Goal: Transaction & Acquisition: Book appointment/travel/reservation

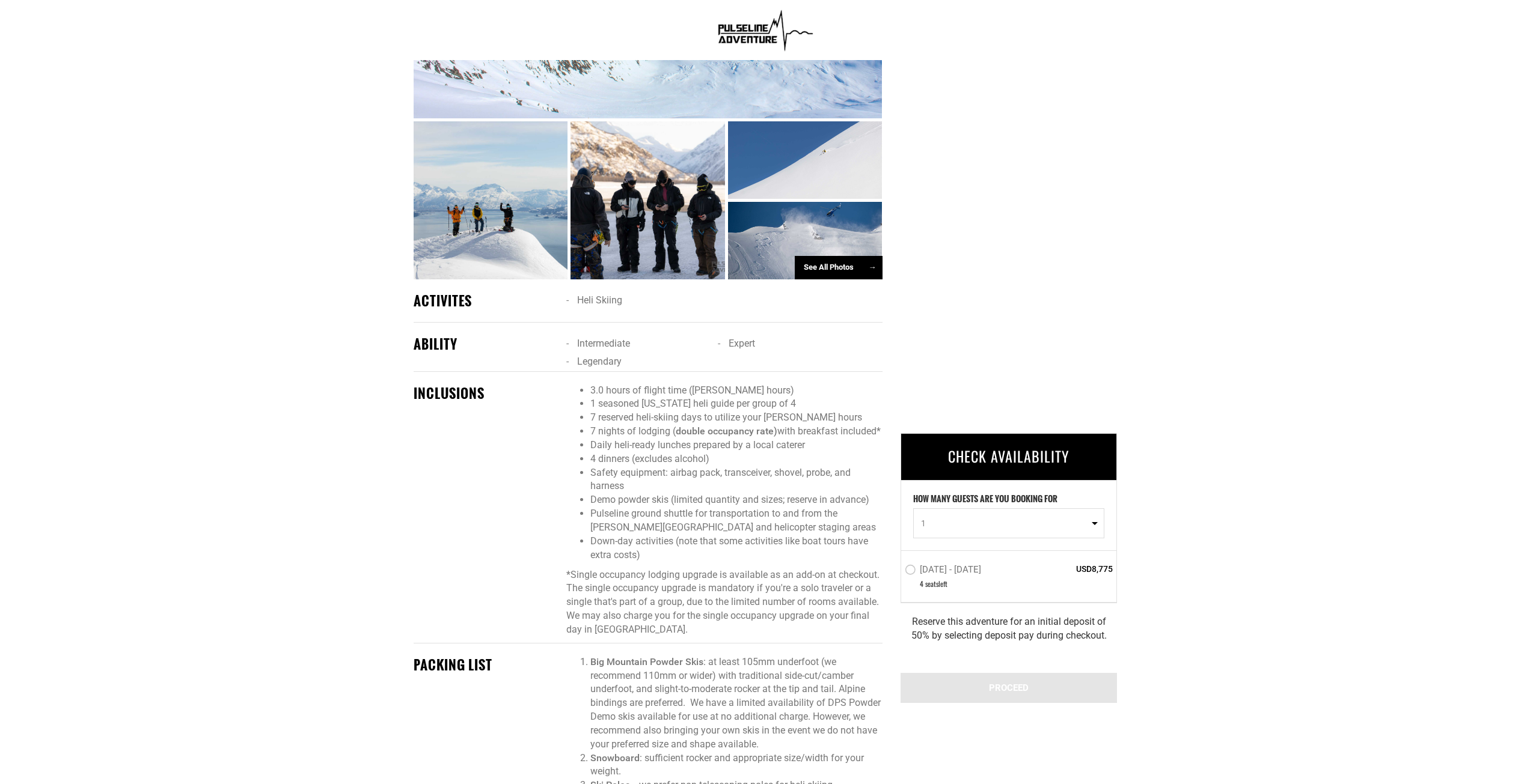
scroll to position [902, 0]
click at [831, 241] on div at bounding box center [805, 240] width 155 height 78
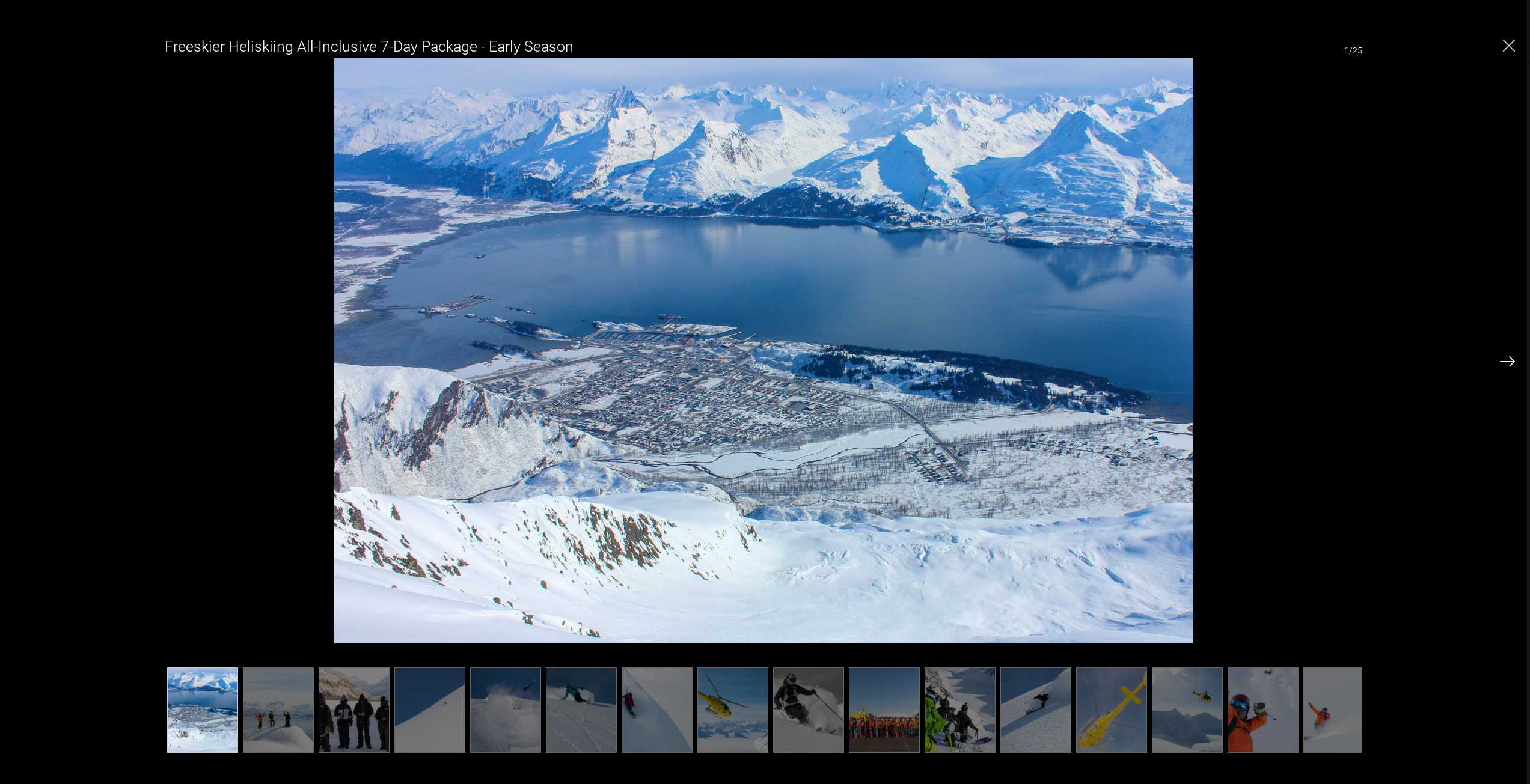
click at [490, 723] on img at bounding box center [505, 711] width 71 height 86
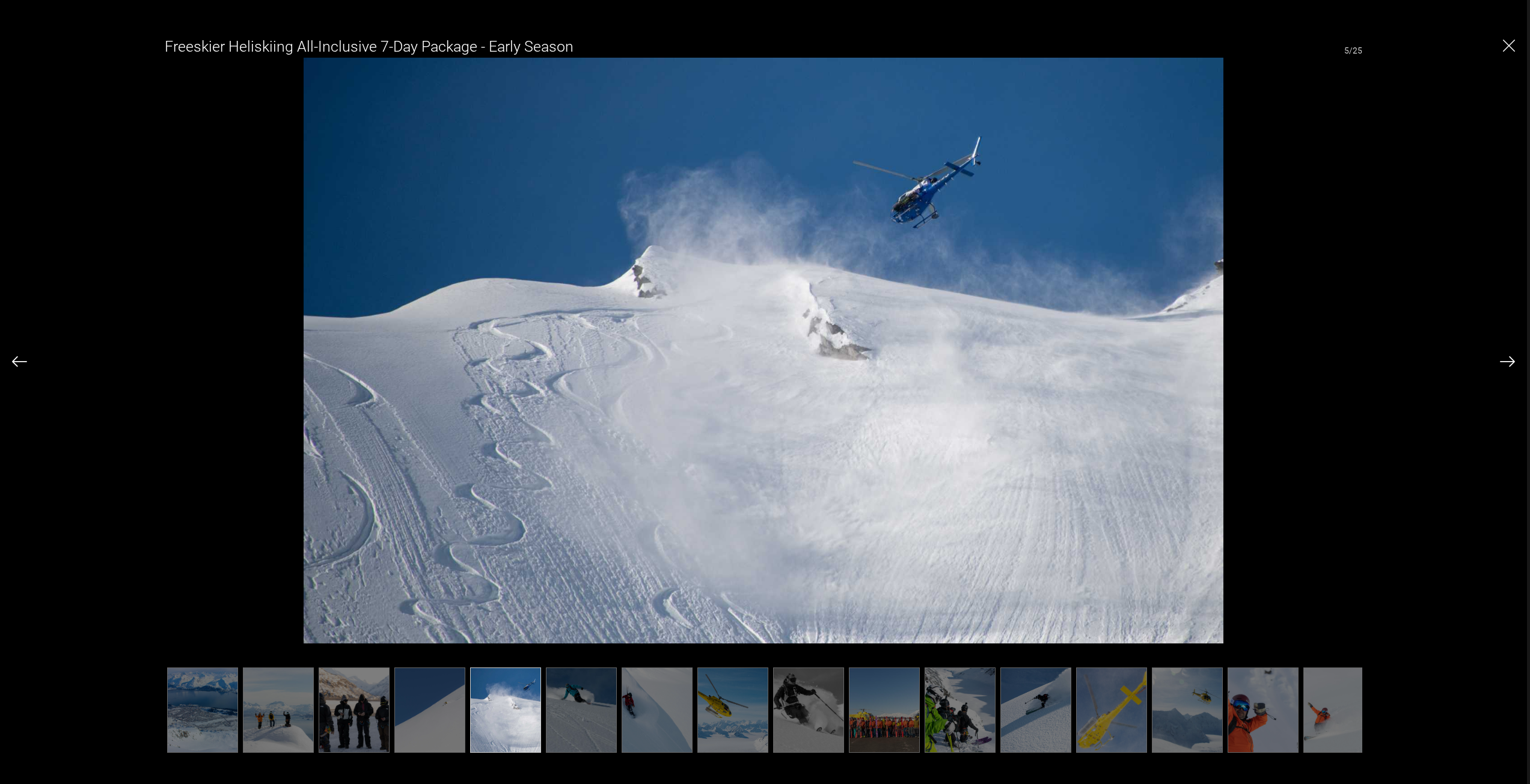
click at [506, 682] on img at bounding box center [505, 711] width 71 height 86
click at [432, 700] on img at bounding box center [430, 711] width 71 height 86
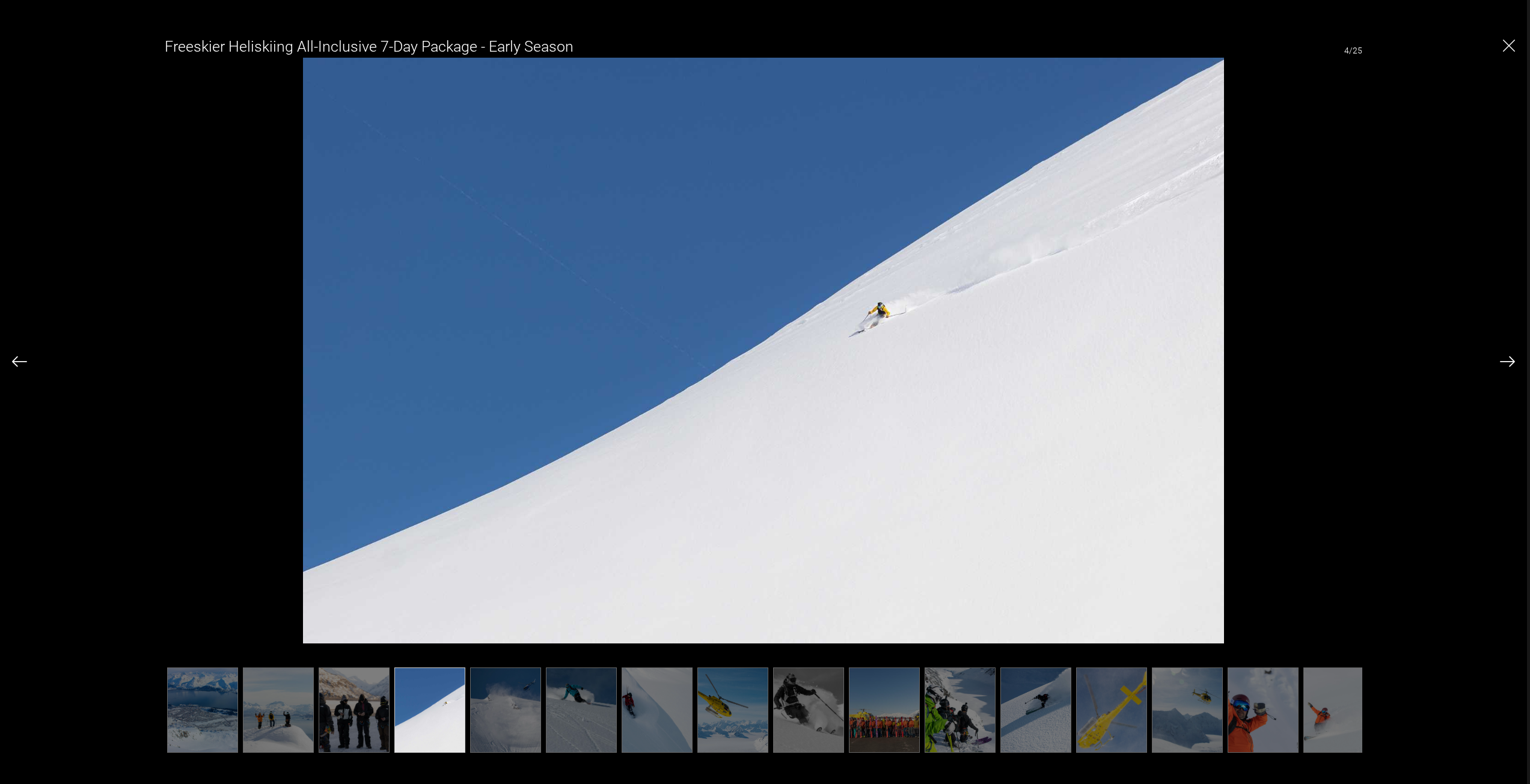
click at [611, 722] on img at bounding box center [582, 711] width 71 height 86
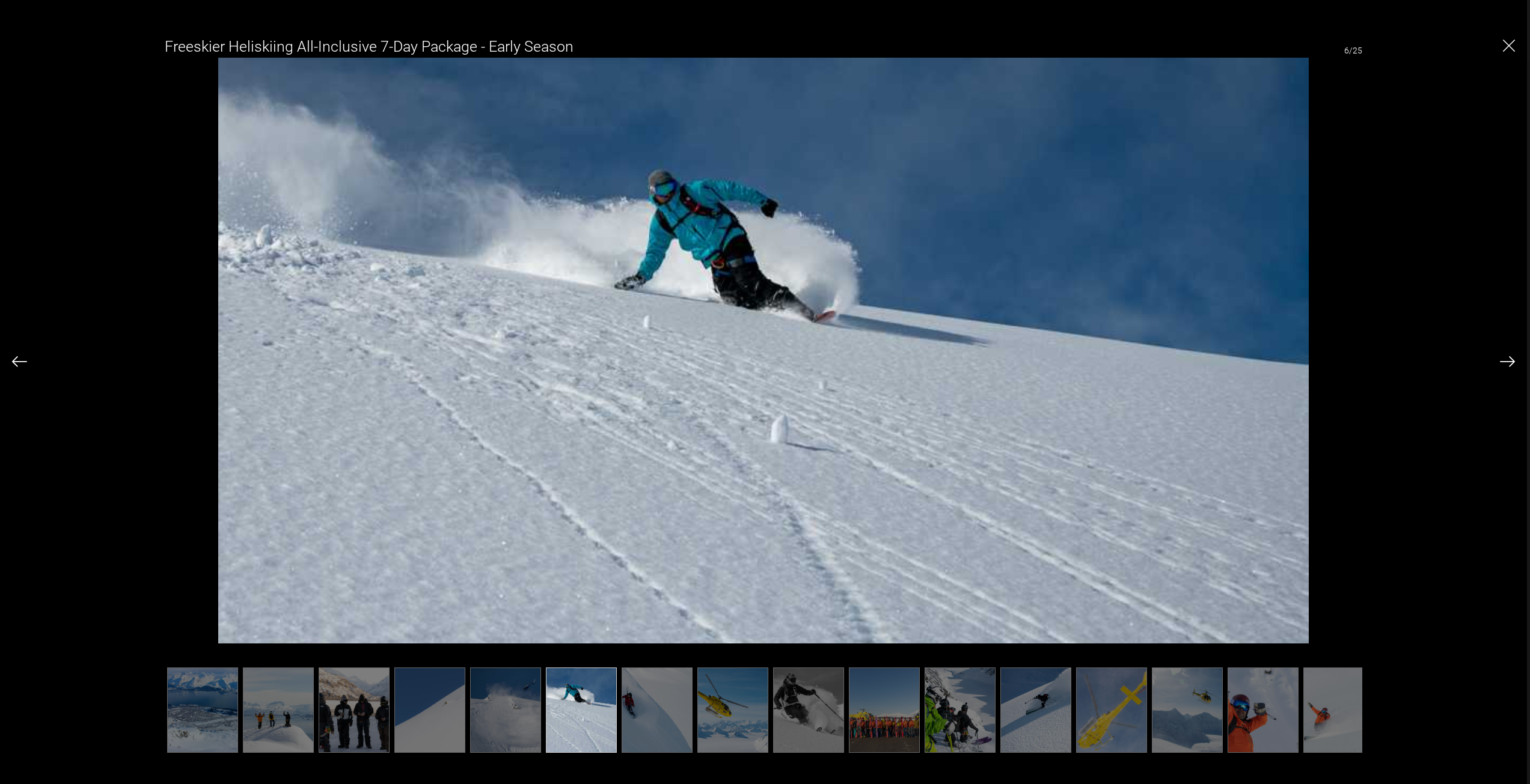
click at [959, 705] on img at bounding box center [960, 711] width 71 height 86
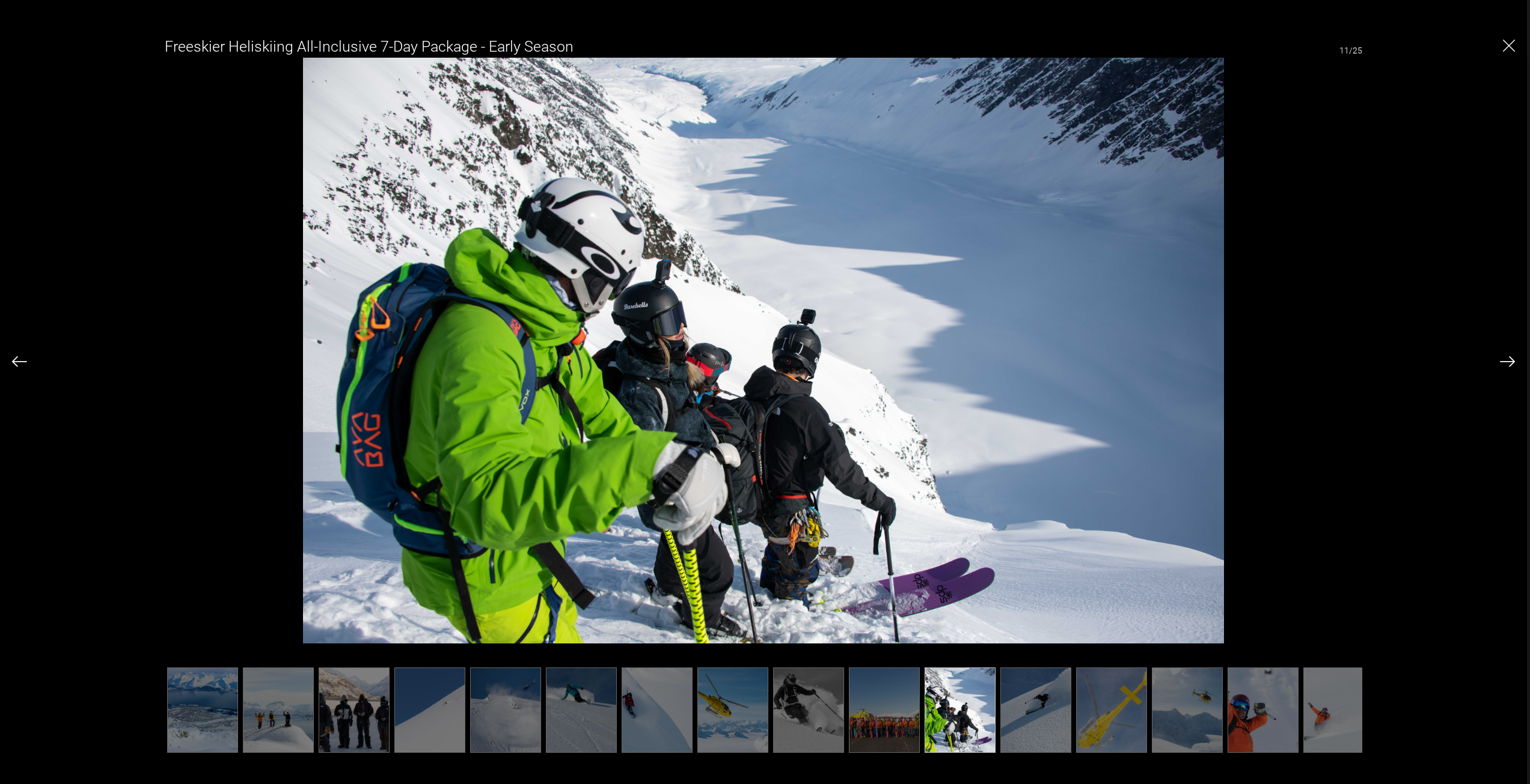
scroll to position [0, 301]
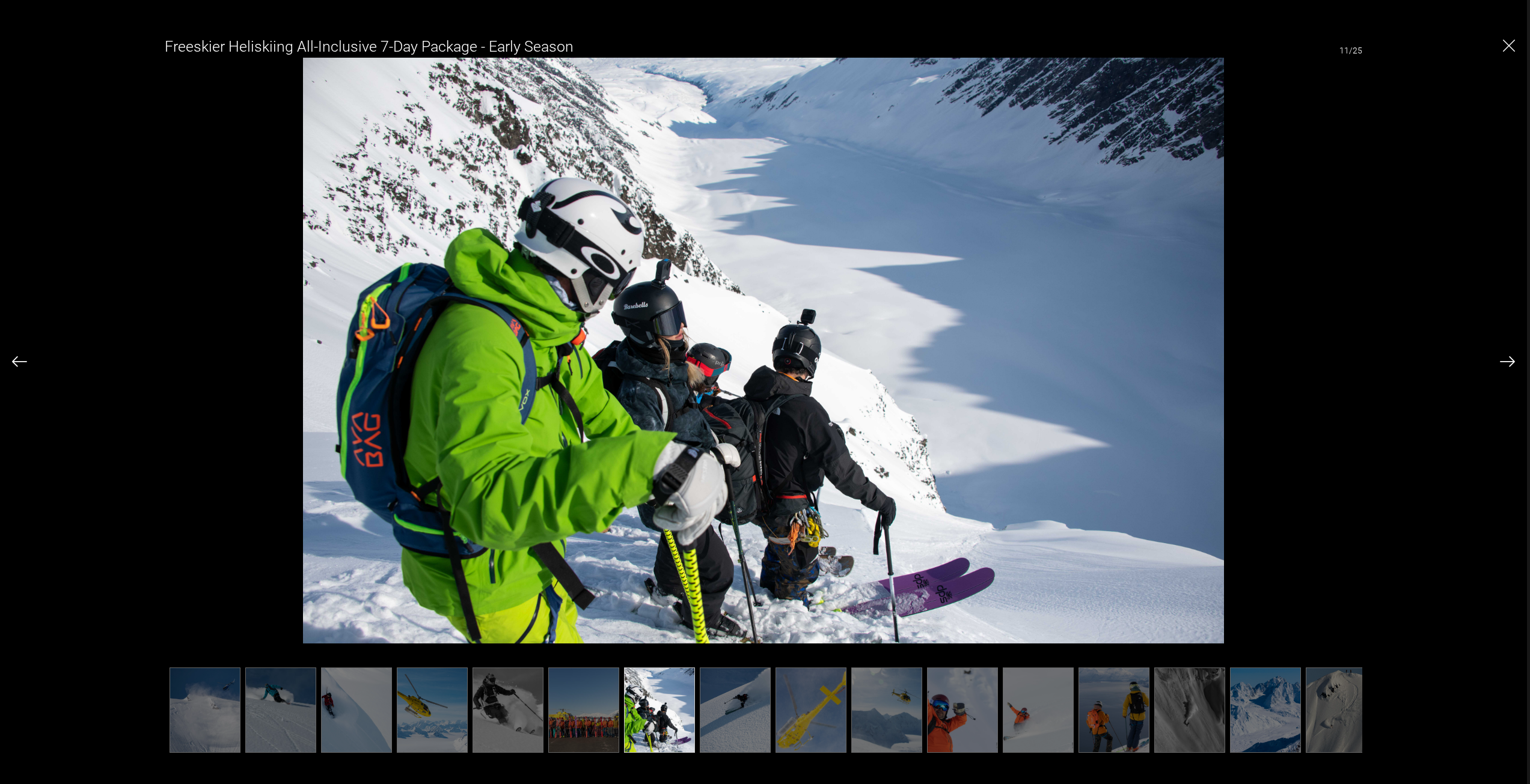
click at [1171, 719] on img at bounding box center [1189, 711] width 71 height 86
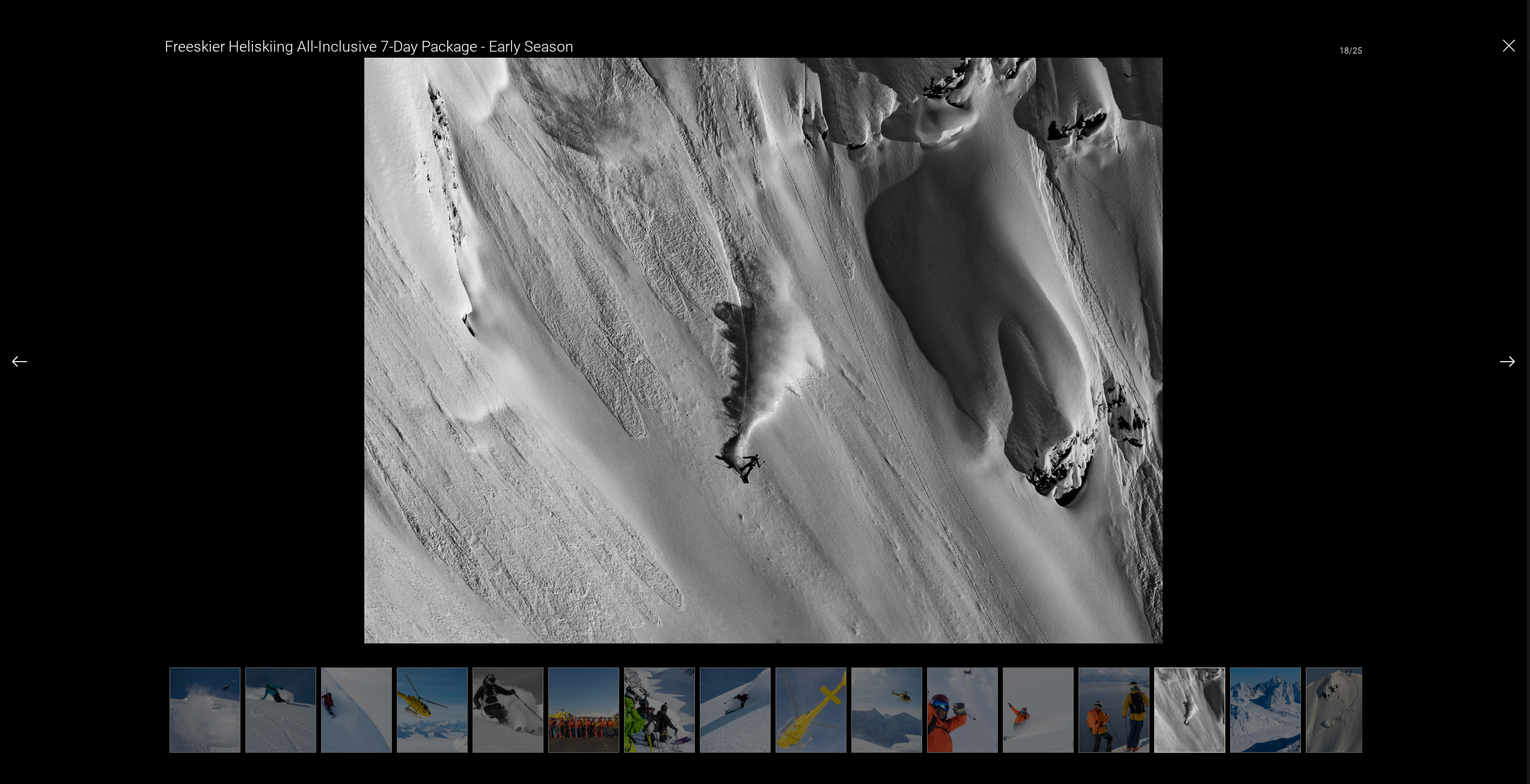
scroll to position [0, 696]
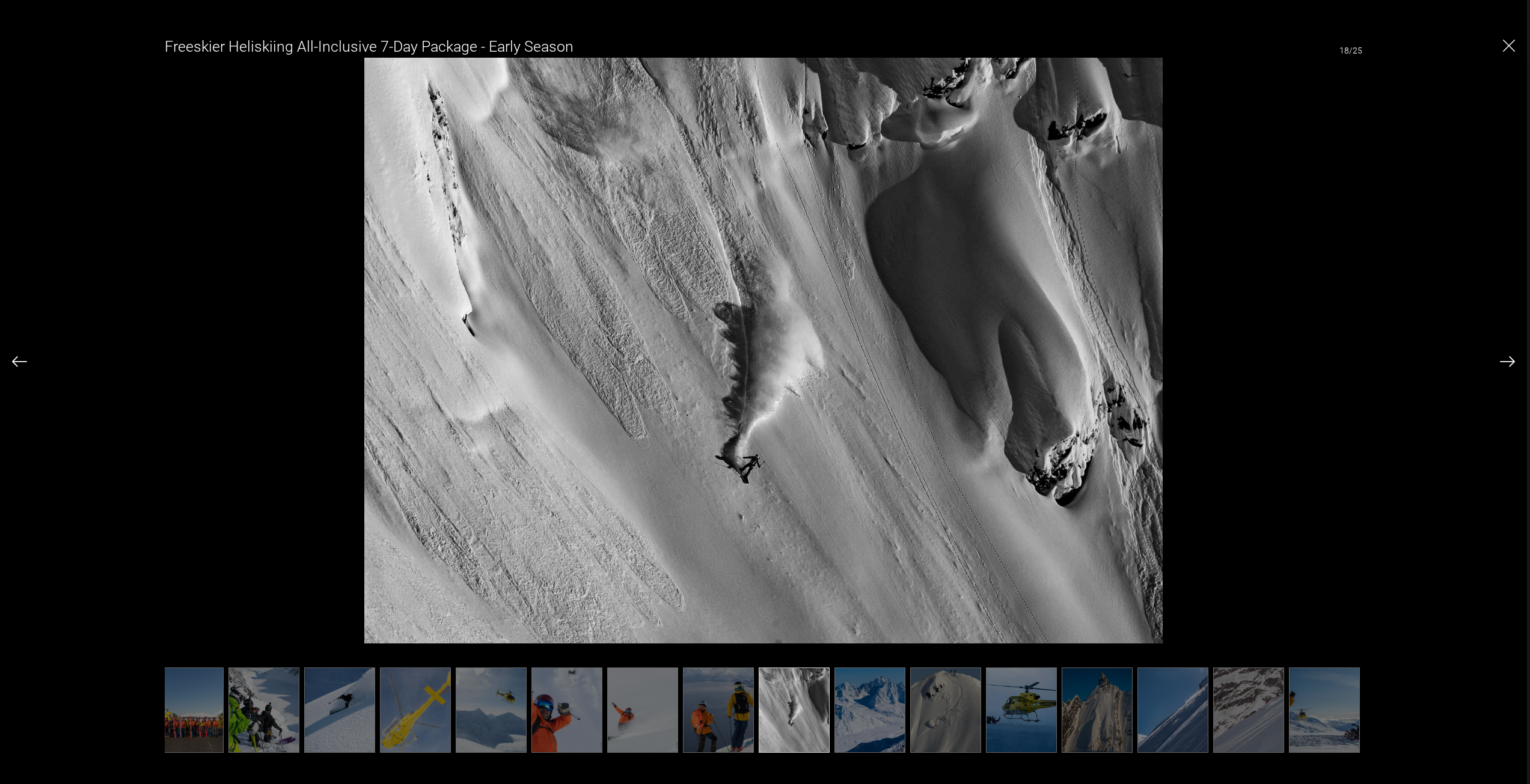
click at [868, 701] on img at bounding box center [870, 711] width 71 height 86
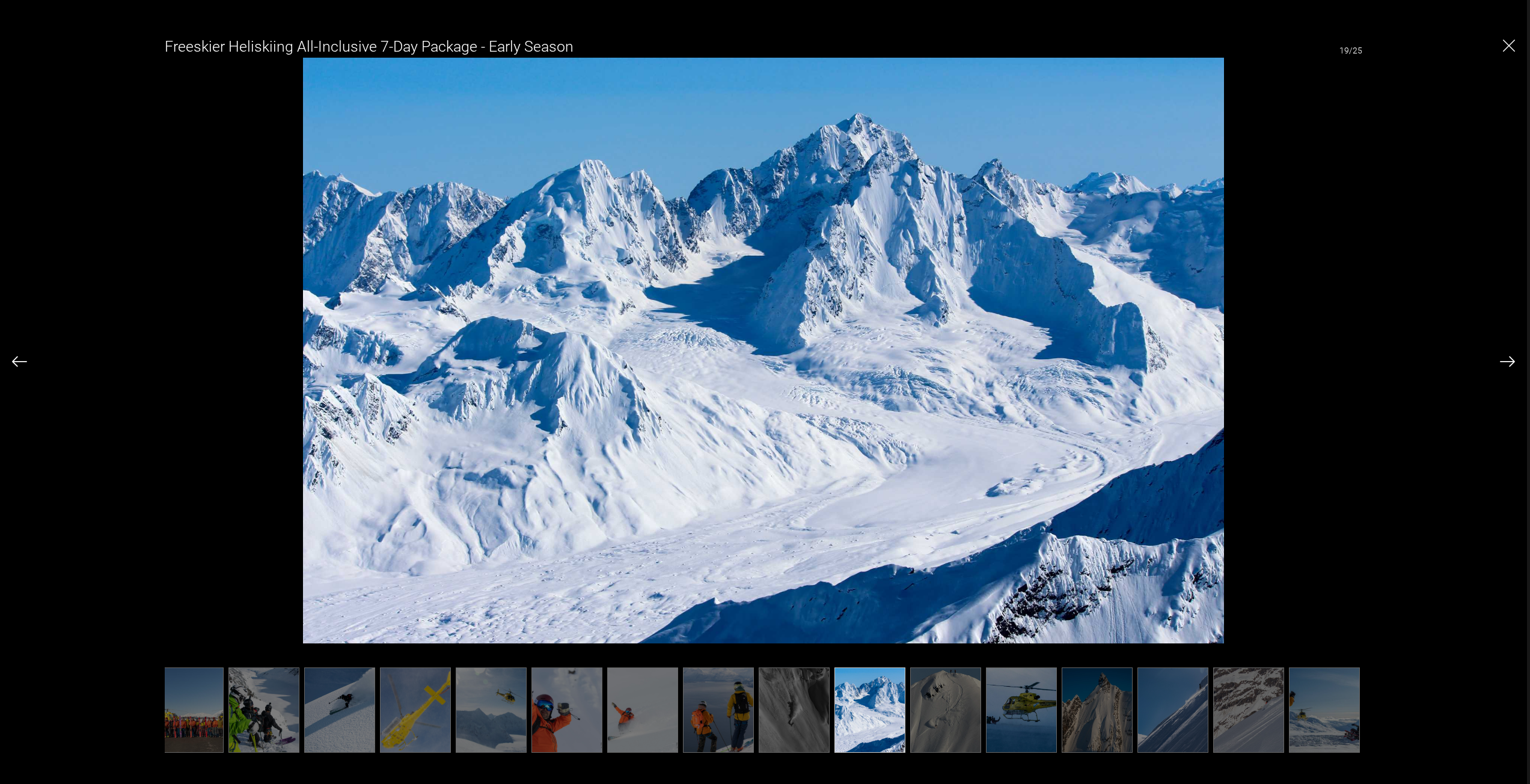
click at [938, 703] on img at bounding box center [945, 711] width 71 height 86
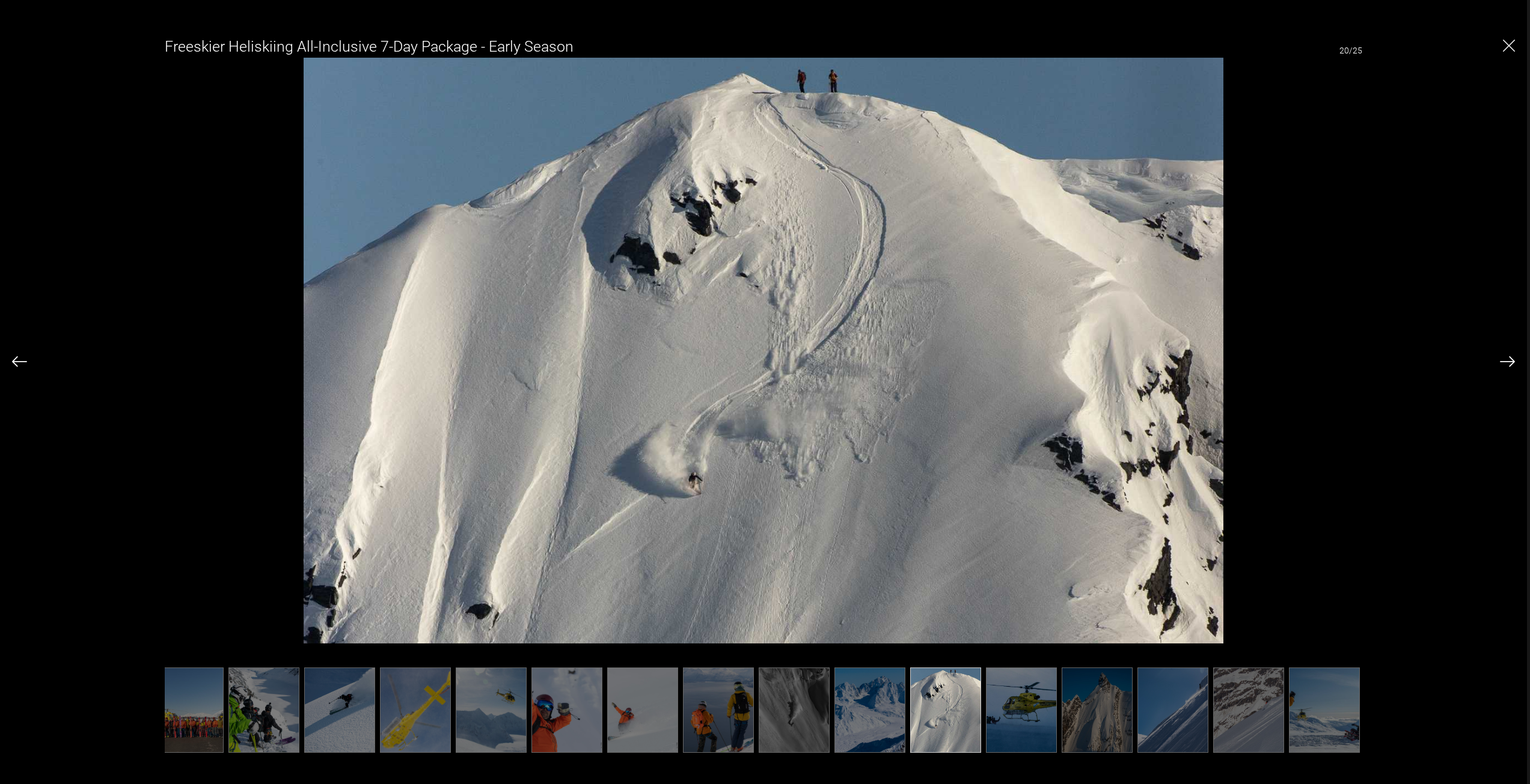
click at [1033, 714] on img at bounding box center [1022, 711] width 71 height 86
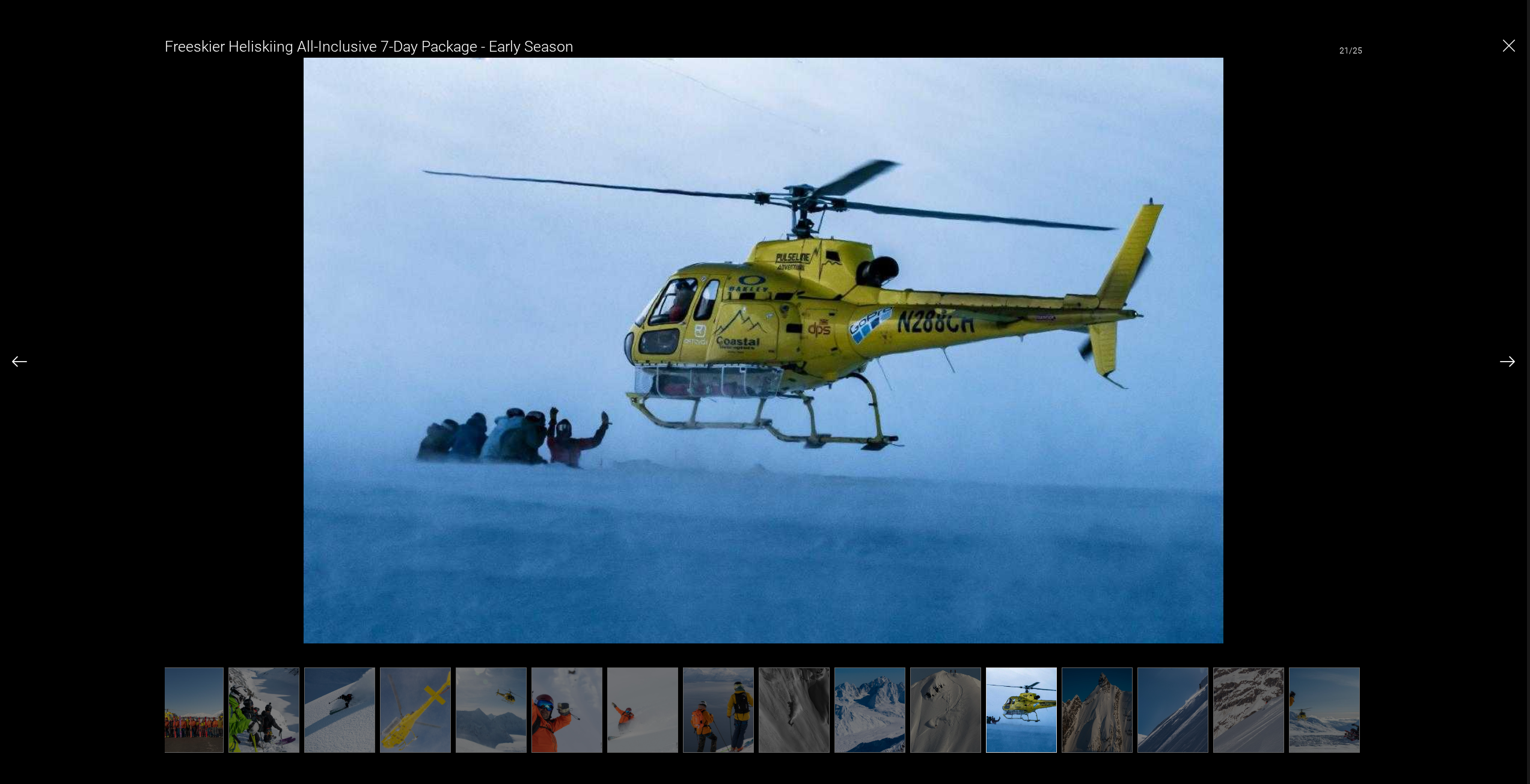
click at [1098, 698] on img at bounding box center [1097, 711] width 71 height 86
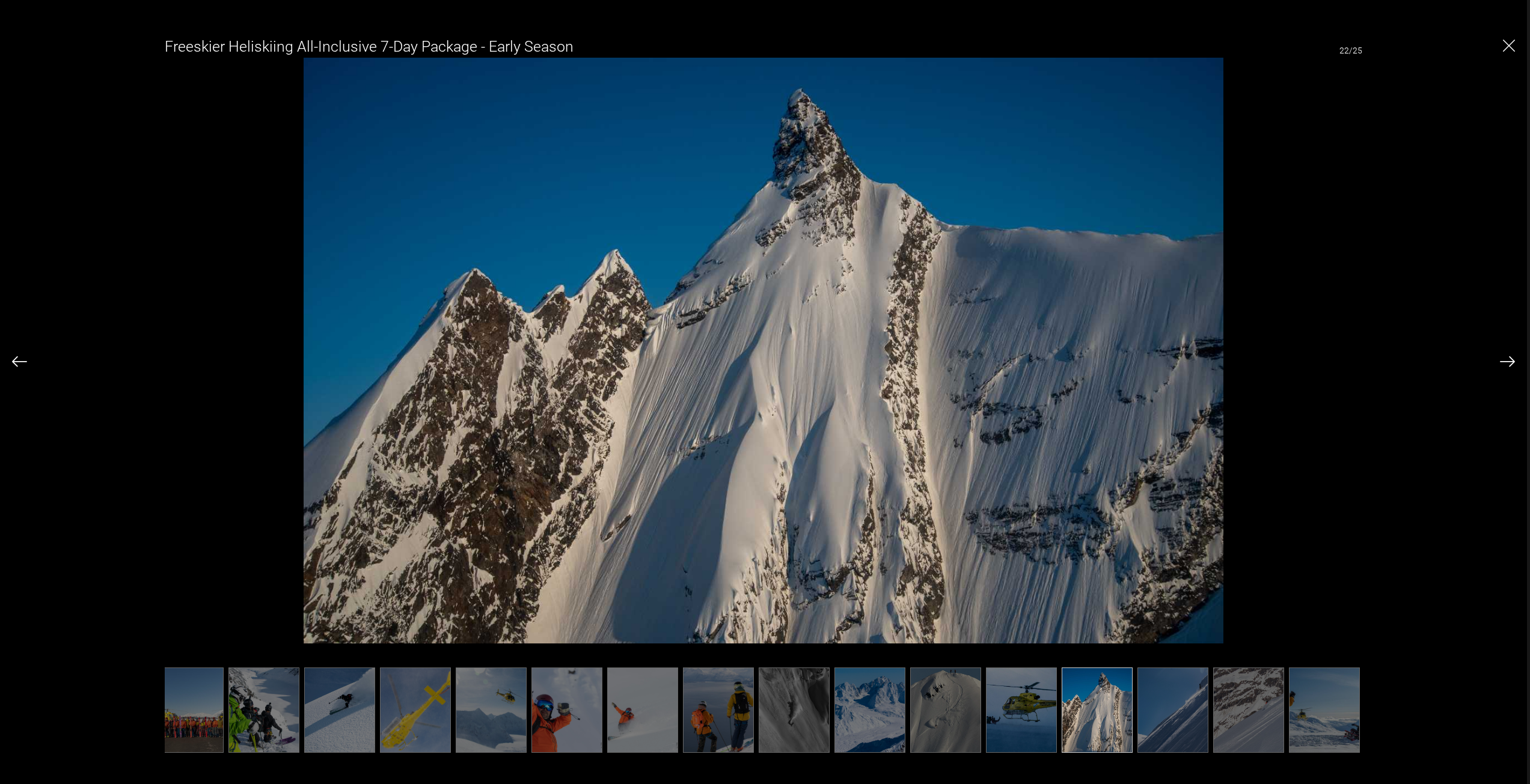
click at [1183, 691] on img at bounding box center [1173, 711] width 71 height 86
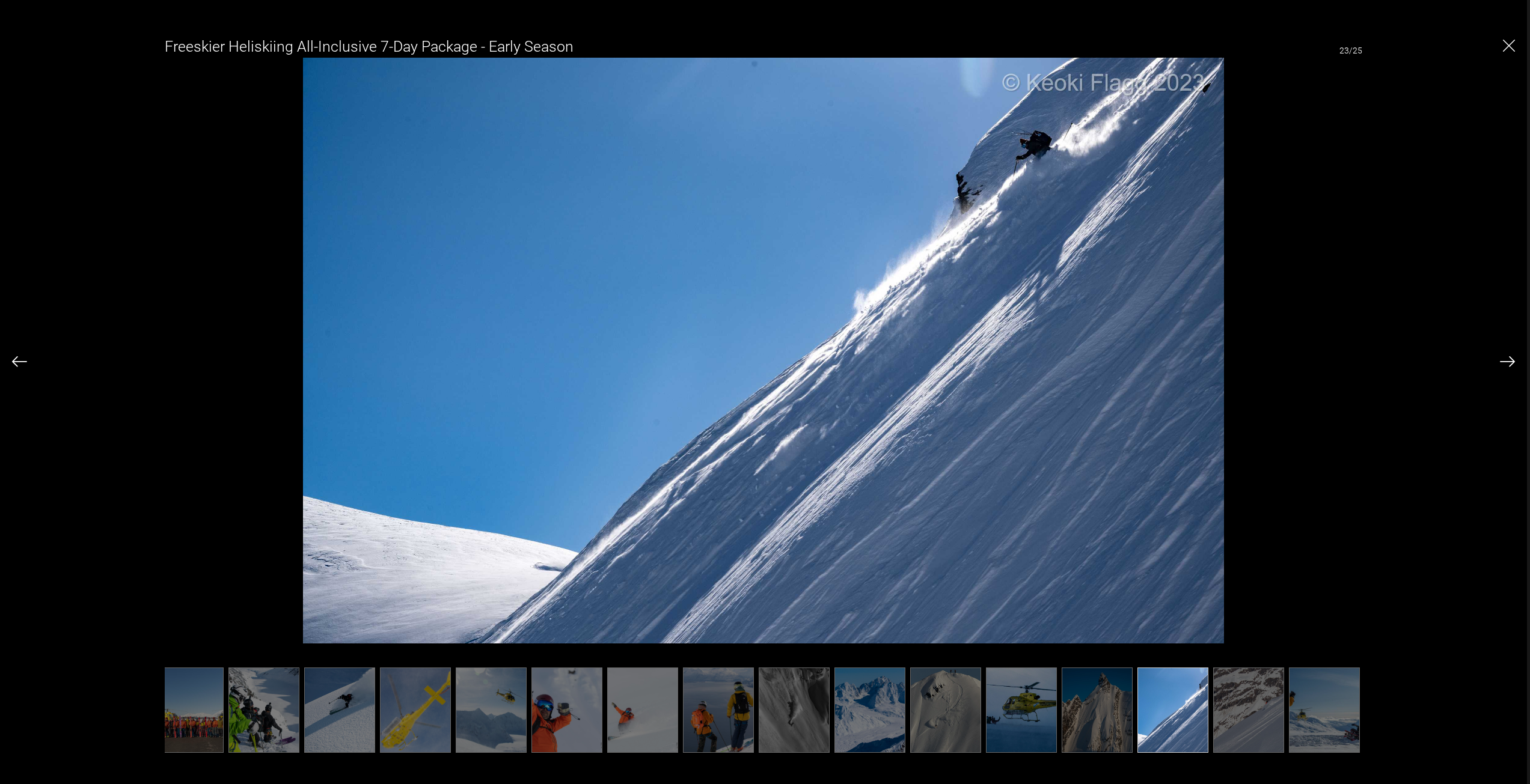
click at [1264, 718] on img at bounding box center [1249, 711] width 71 height 86
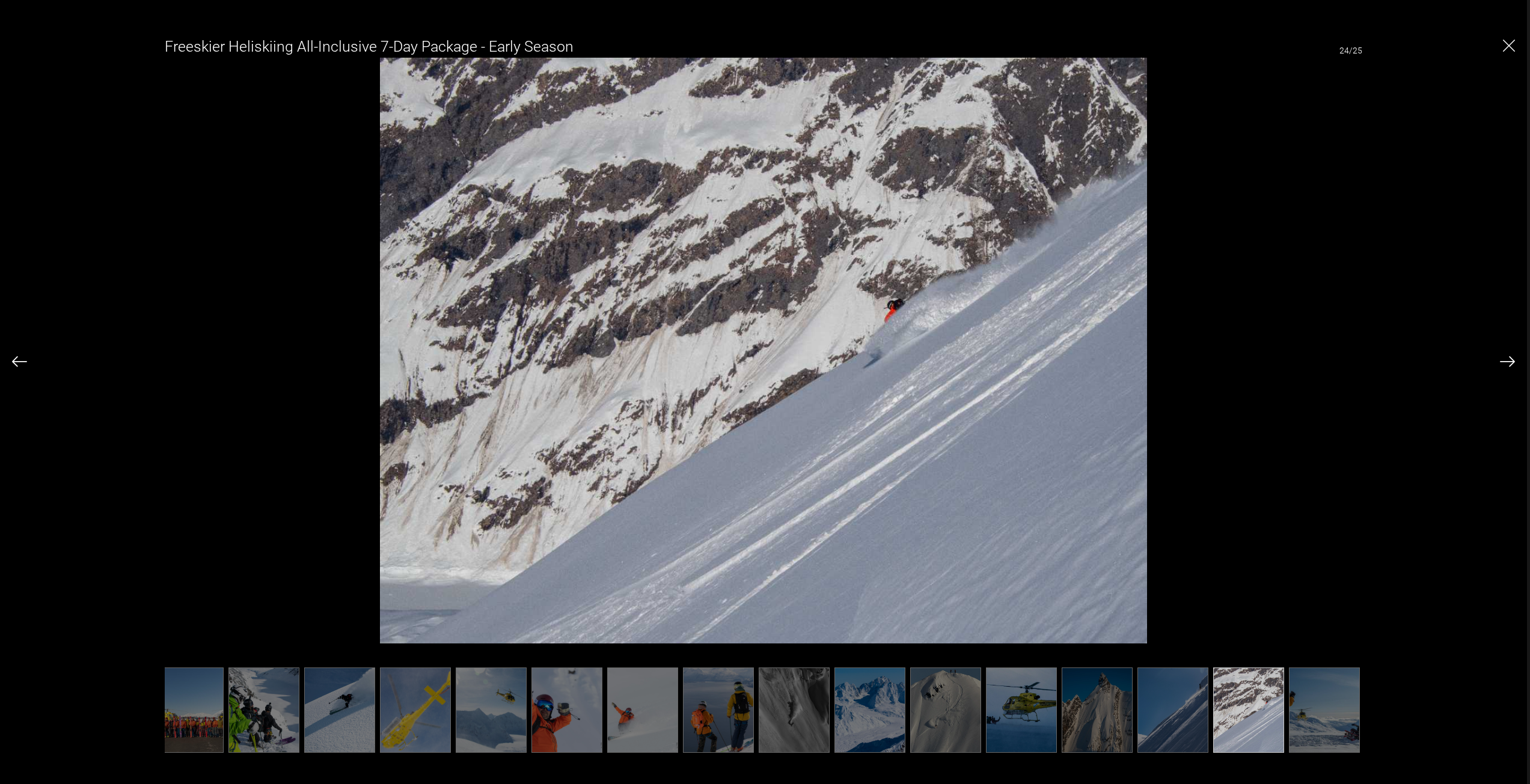
click at [1322, 724] on img at bounding box center [1324, 711] width 71 height 86
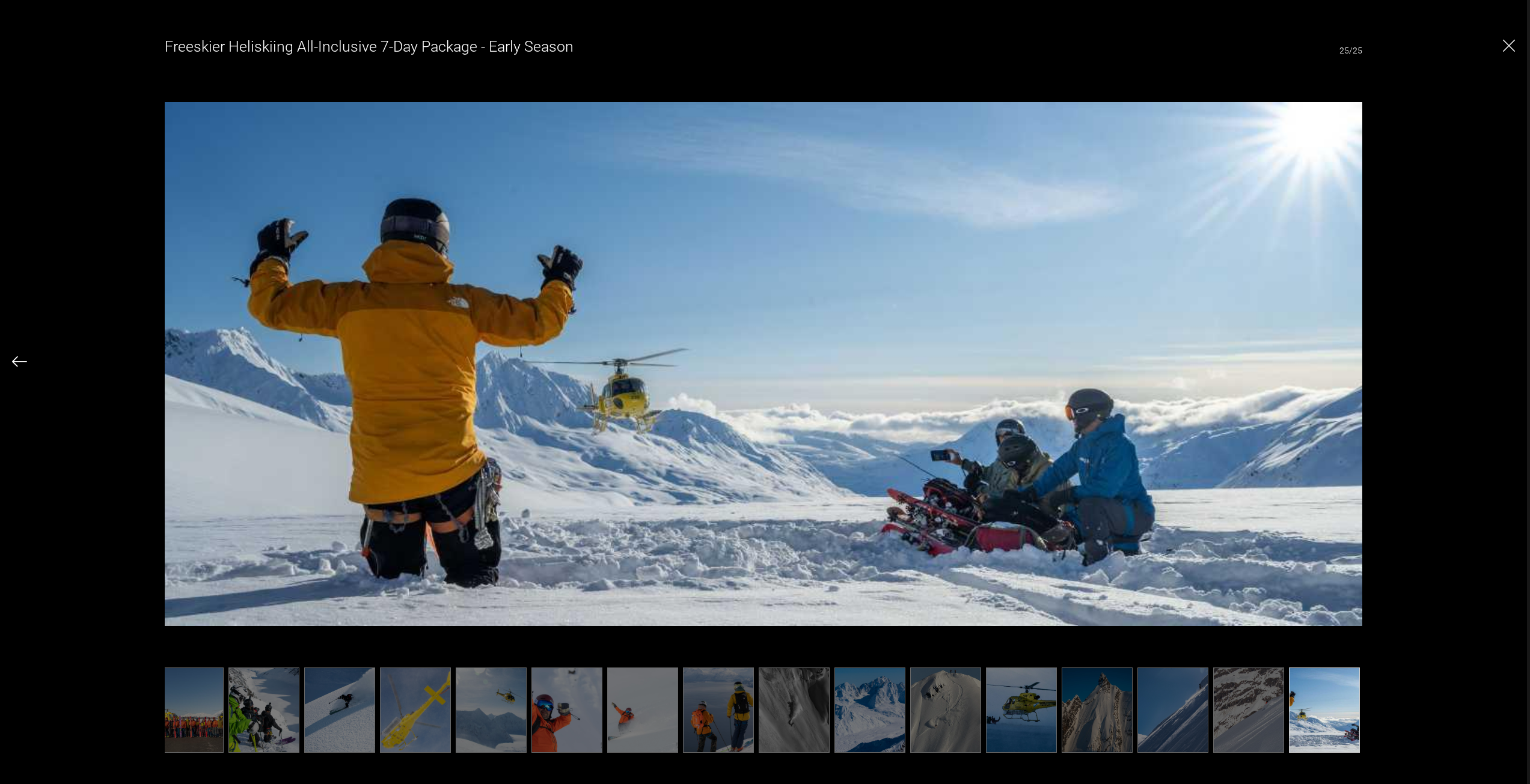
click at [871, 726] on img at bounding box center [870, 711] width 71 height 86
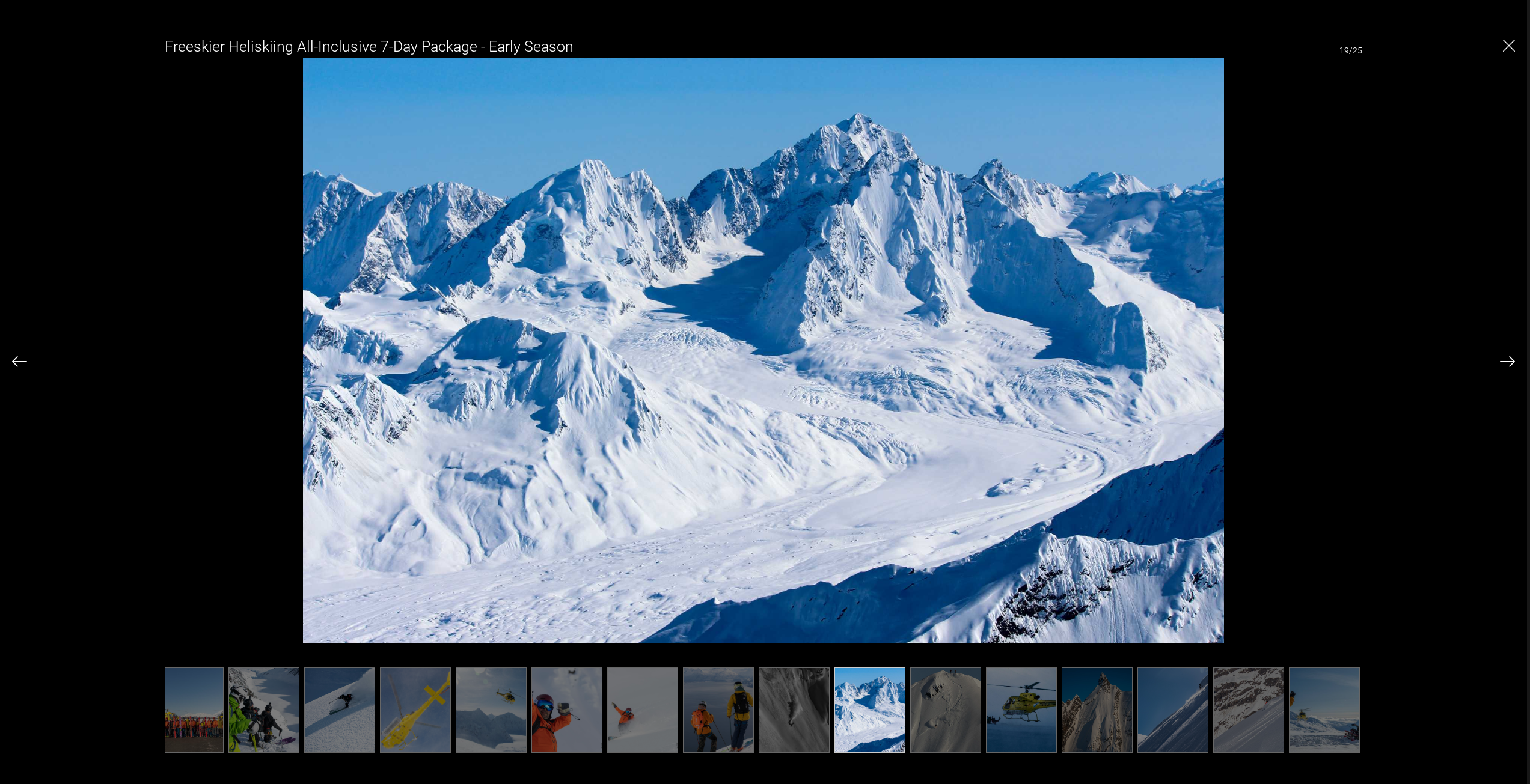
scroll to position [0, 335]
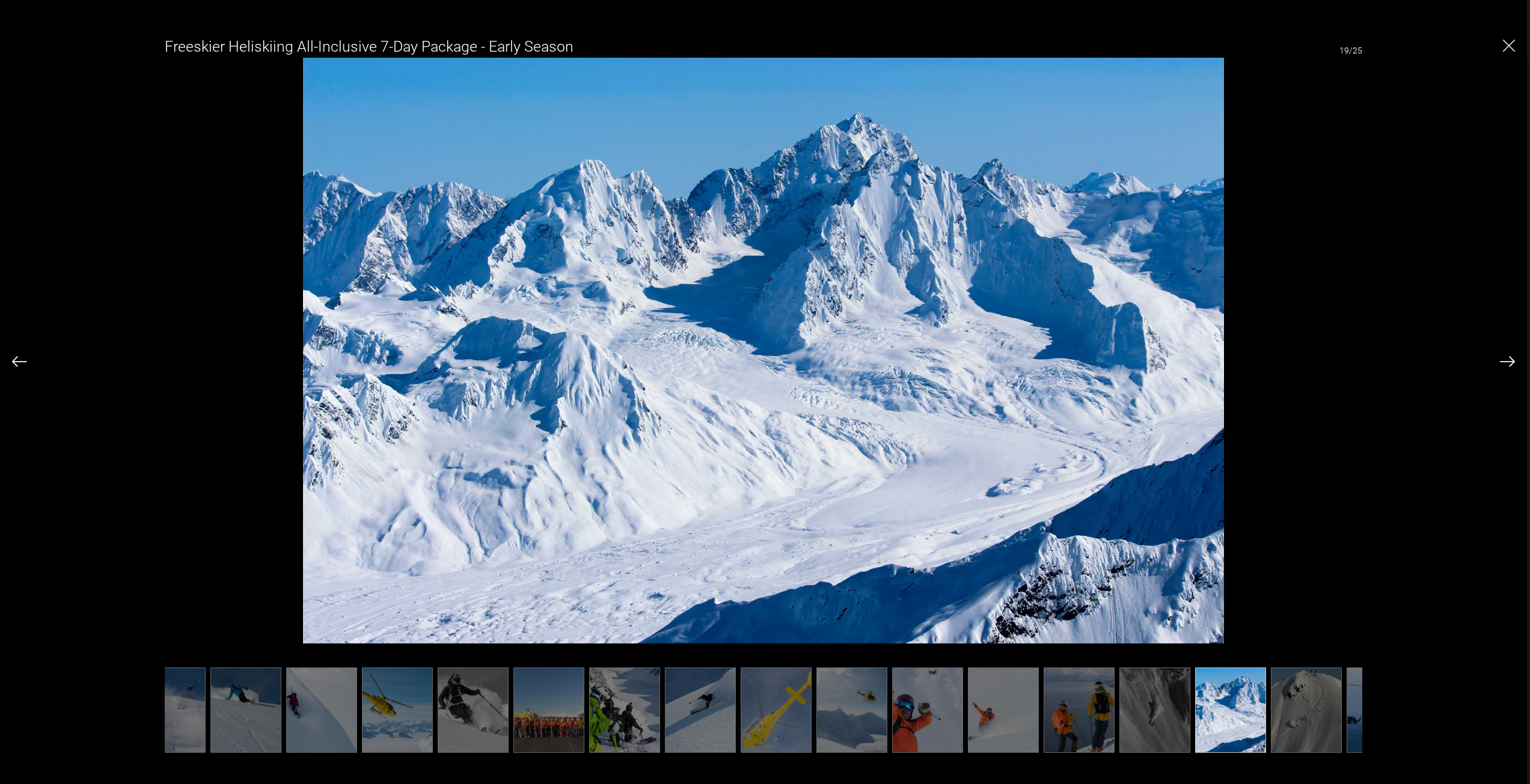
click at [1515, 49] on div "Freeskier Heliskiing All-Inclusive 7-Day Package - Early Season 19/25" at bounding box center [763, 392] width 1527 height 784
click at [1510, 44] on img "Close" at bounding box center [1509, 46] width 12 height 12
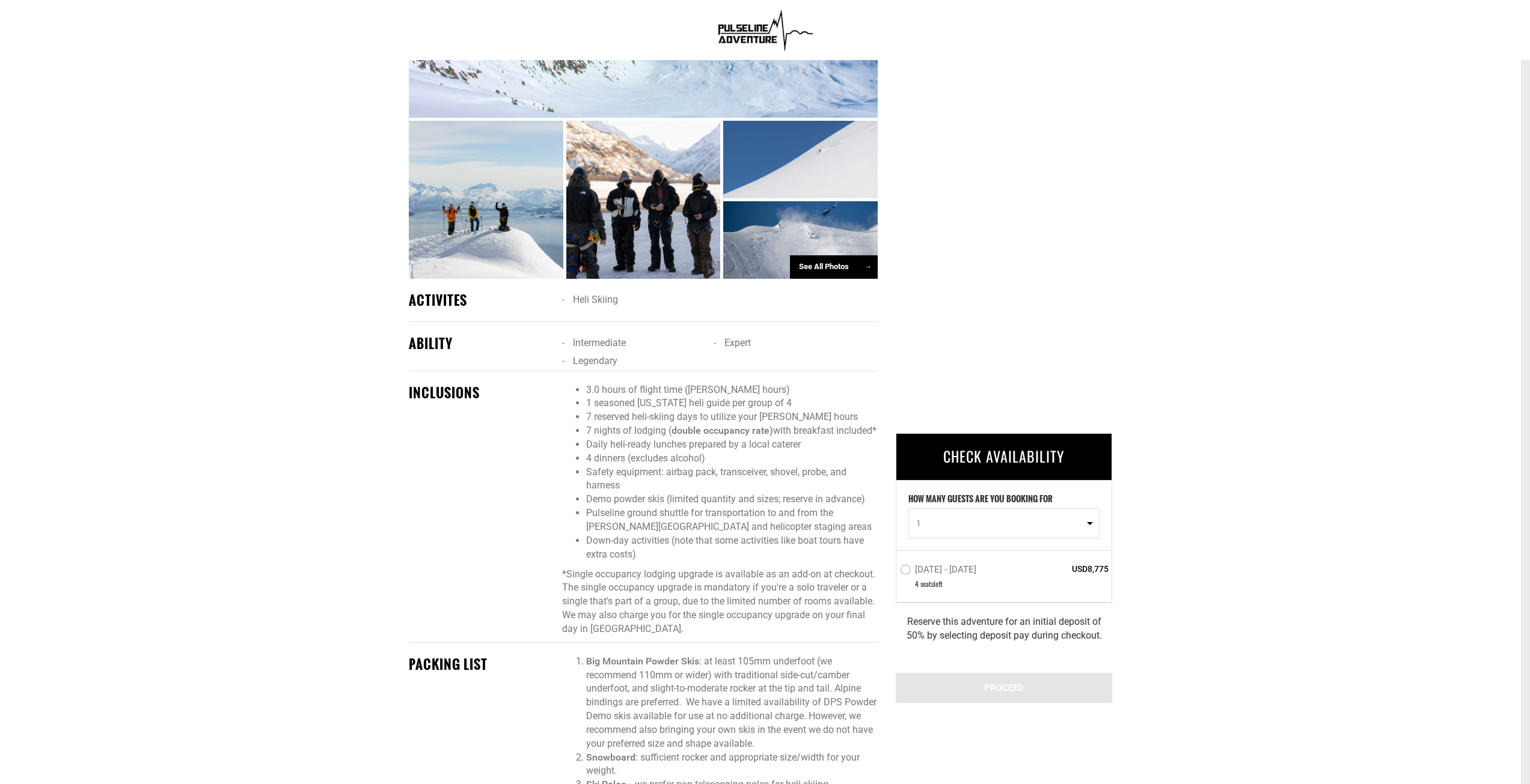
scroll to position [0, 0]
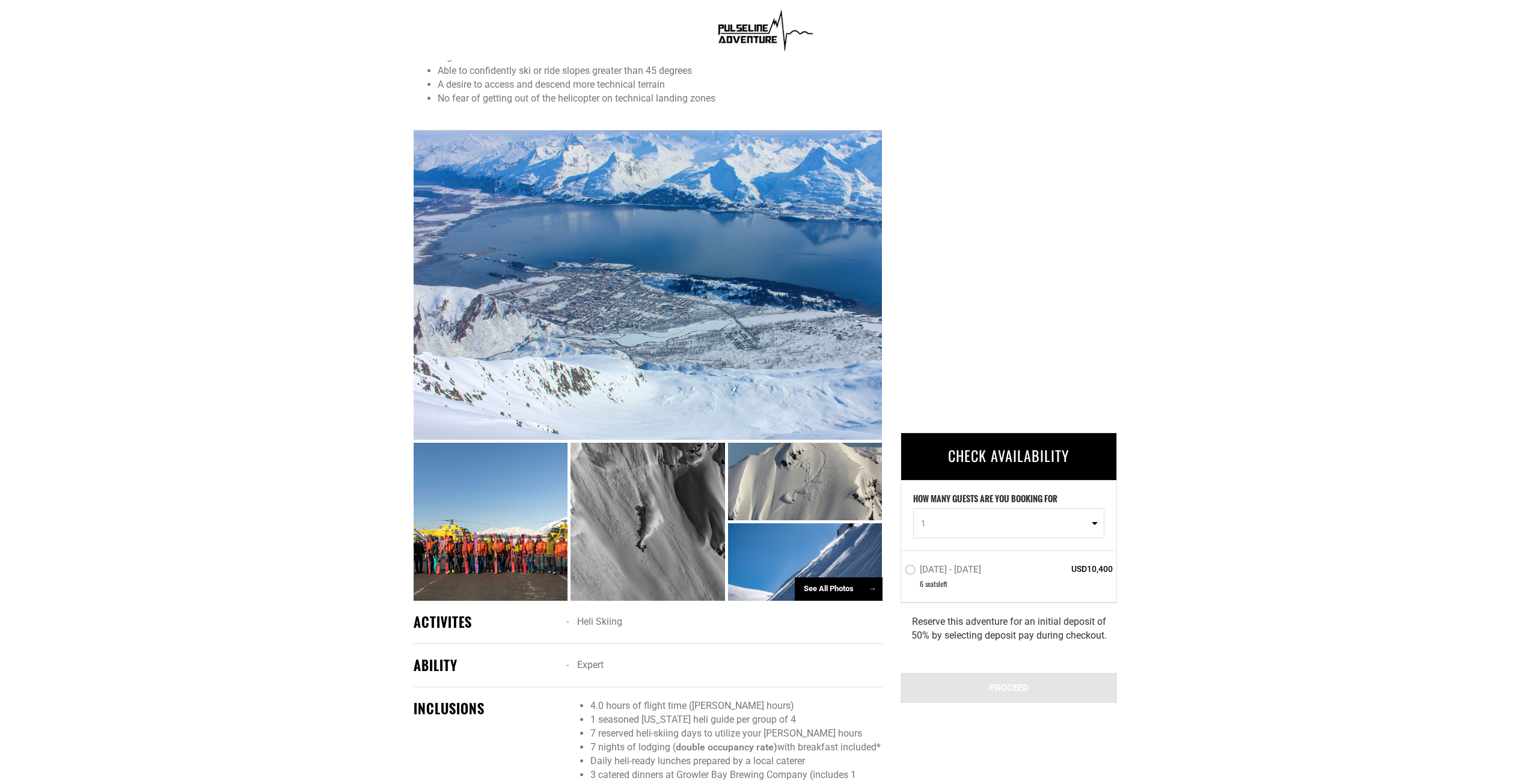
scroll to position [541, 0]
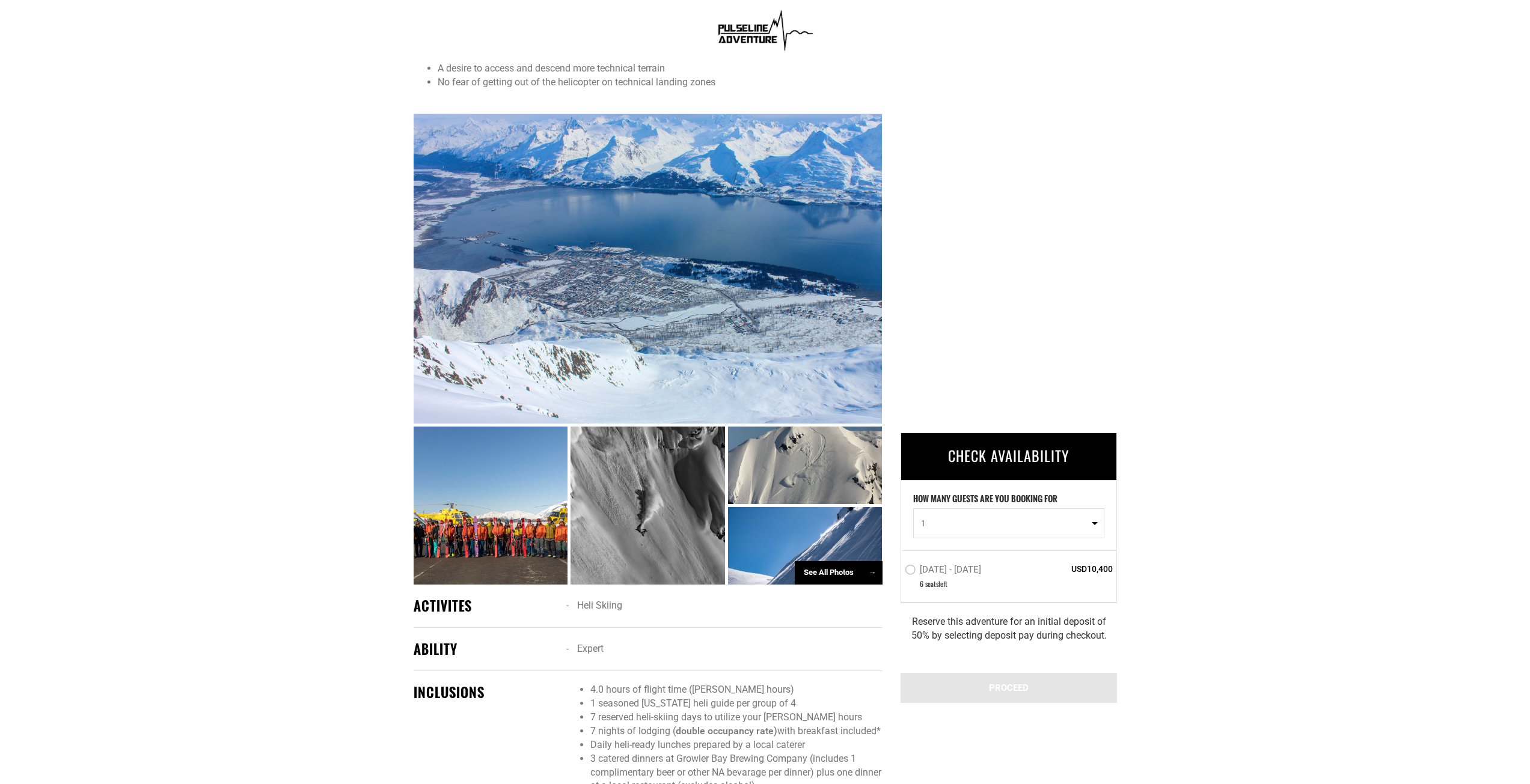
click at [840, 578] on div "See All Photos →" at bounding box center [838, 573] width 88 height 23
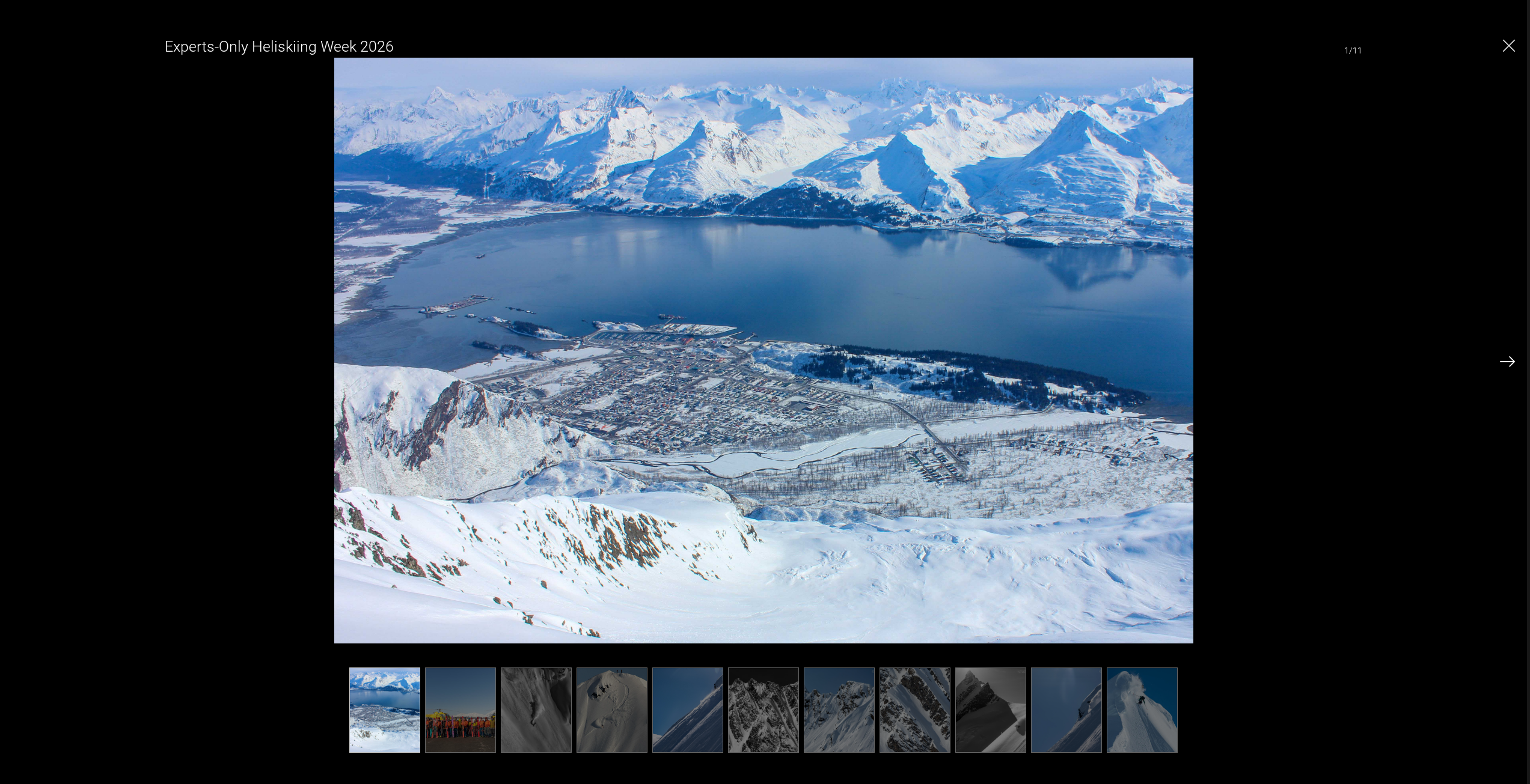
click at [528, 722] on img at bounding box center [537, 711] width 71 height 86
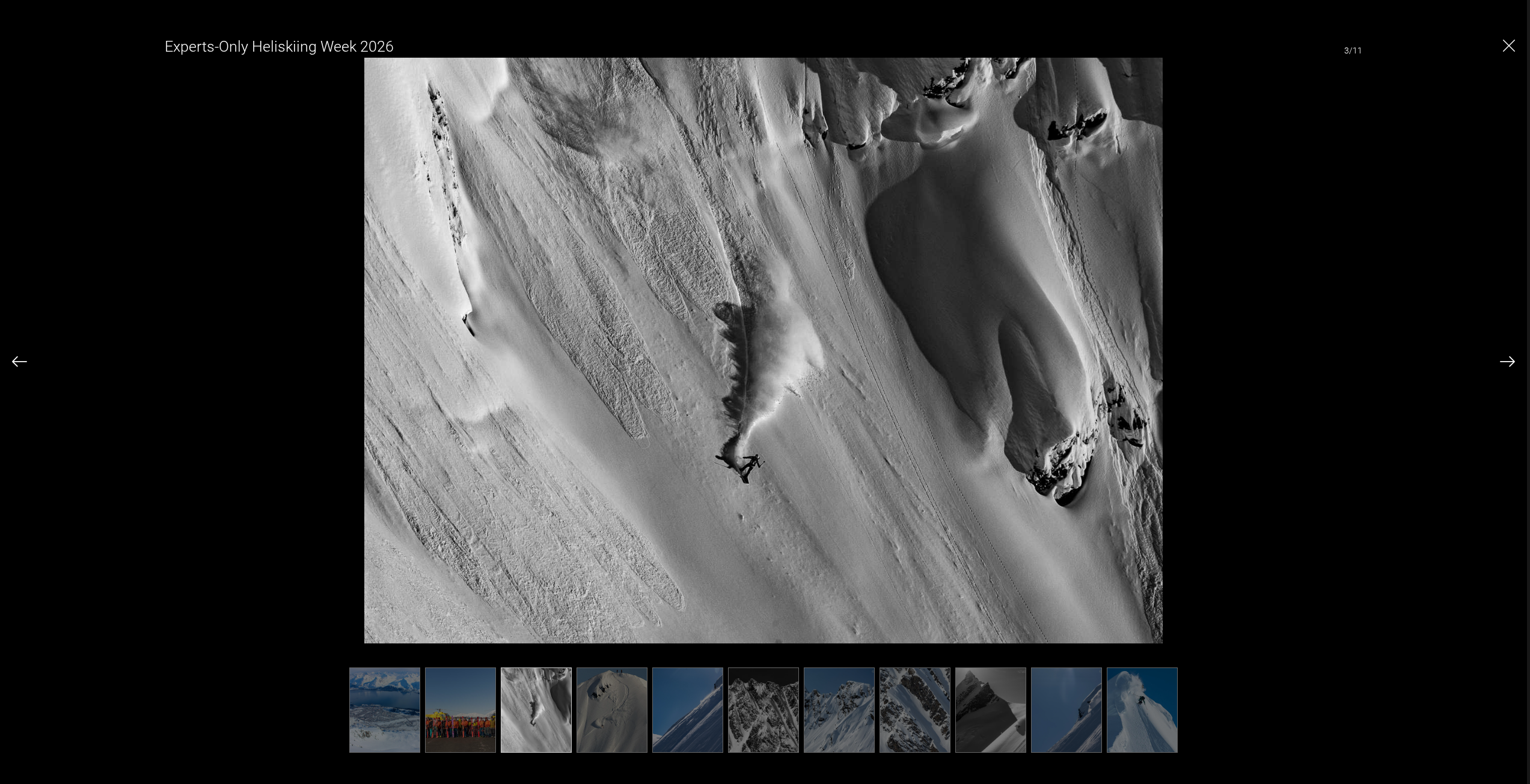
click at [472, 711] on img at bounding box center [460, 711] width 71 height 86
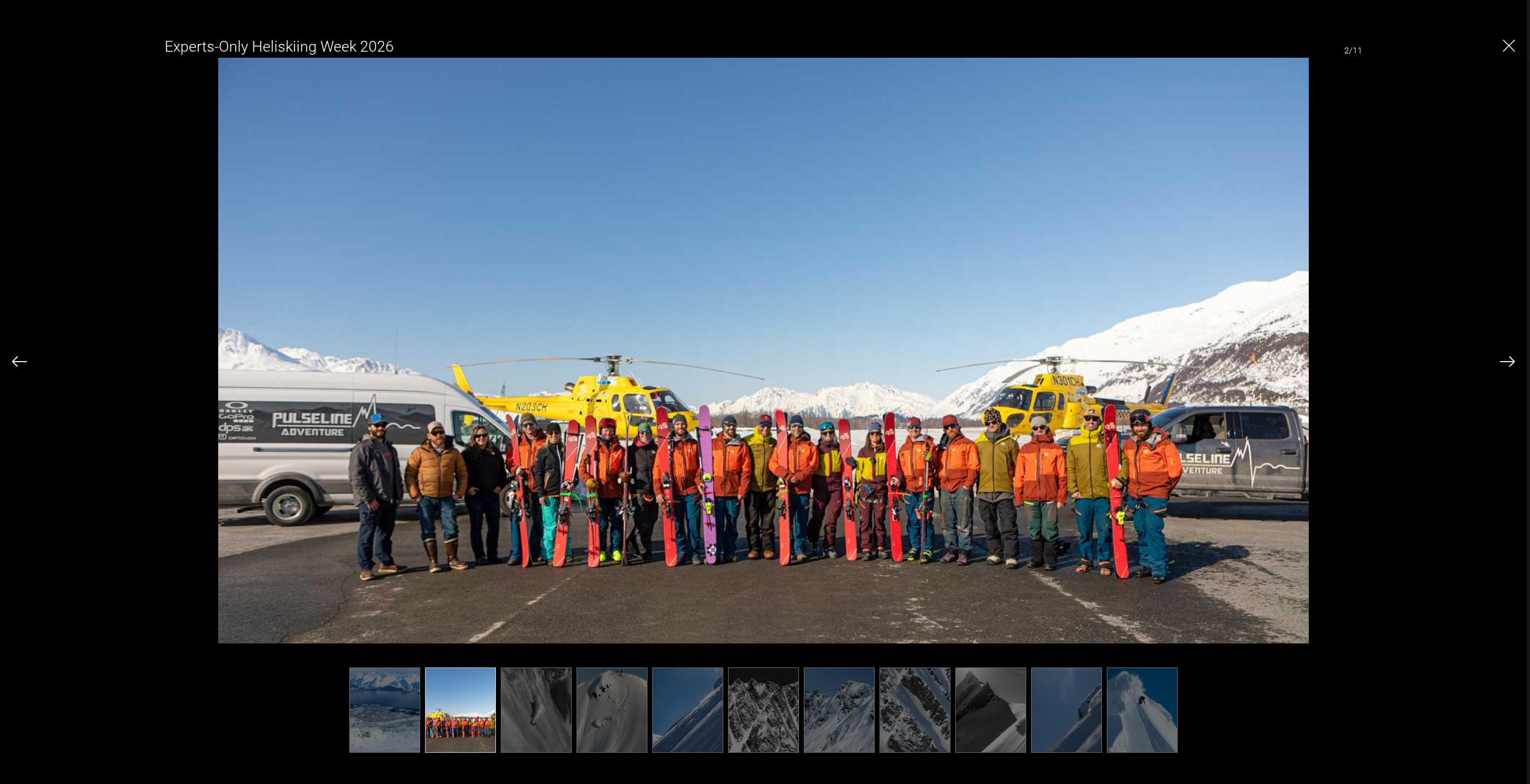
click at [608, 716] on img at bounding box center [612, 711] width 71 height 86
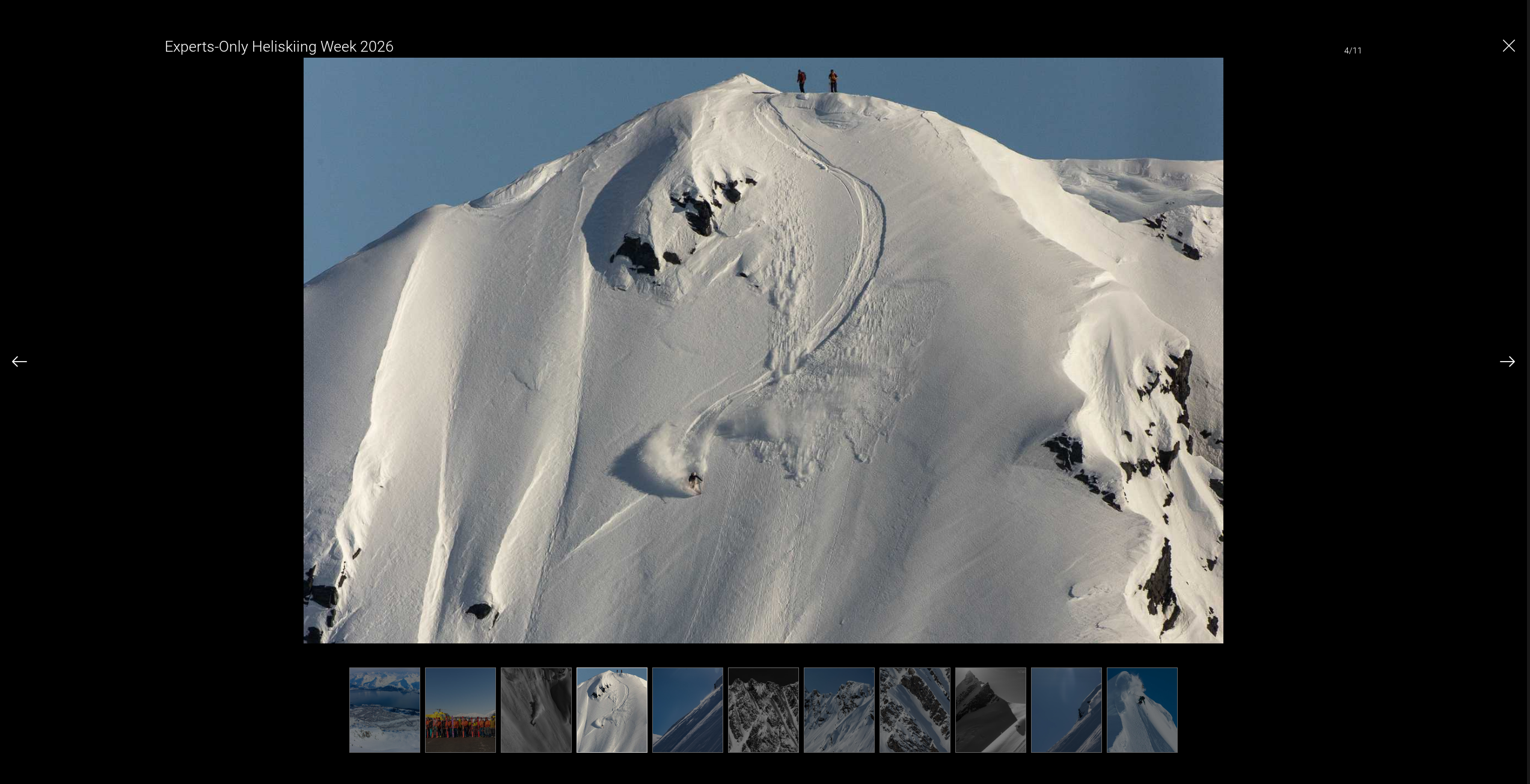
click at [757, 716] on img at bounding box center [764, 711] width 71 height 86
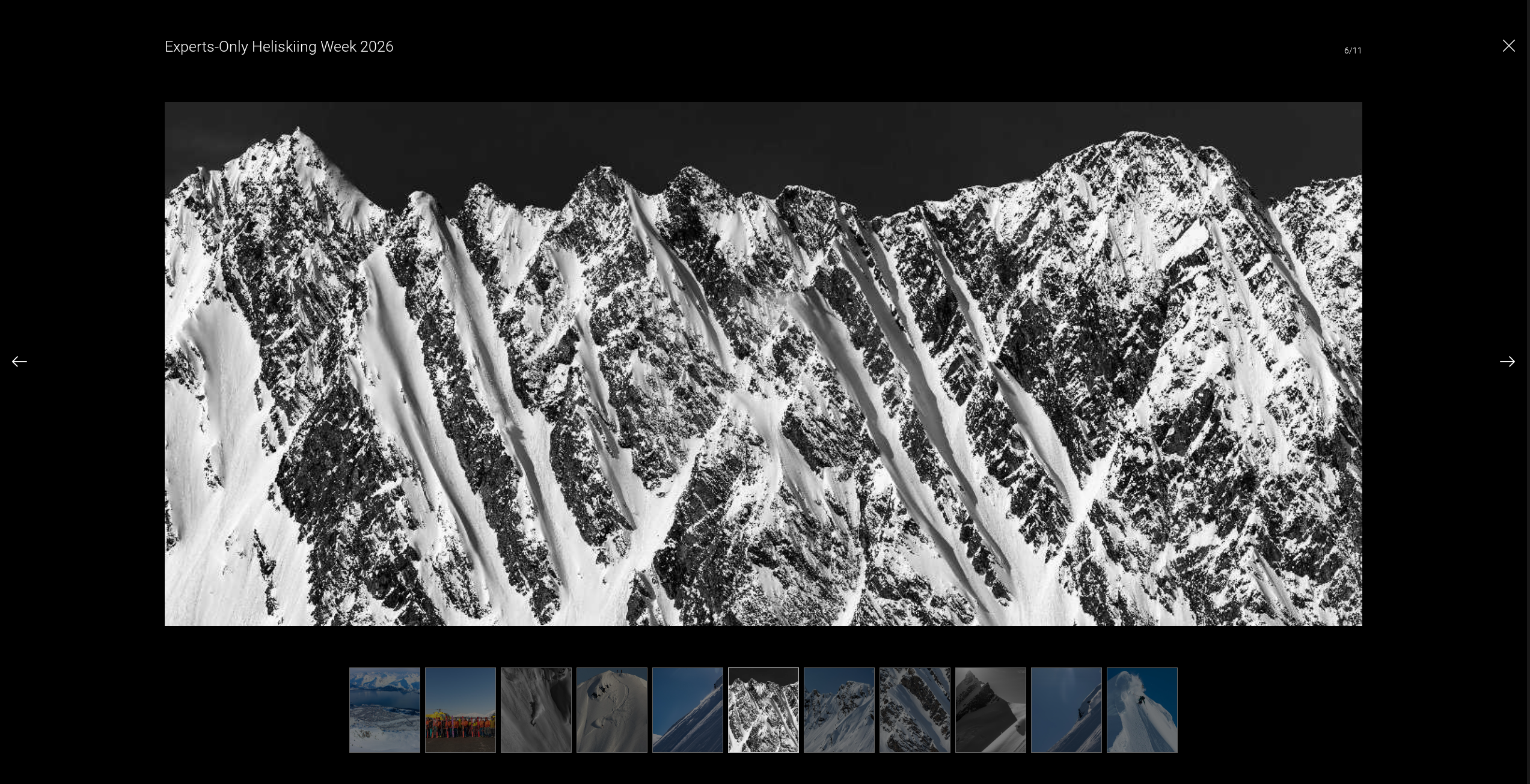
click at [820, 719] on img at bounding box center [839, 711] width 71 height 86
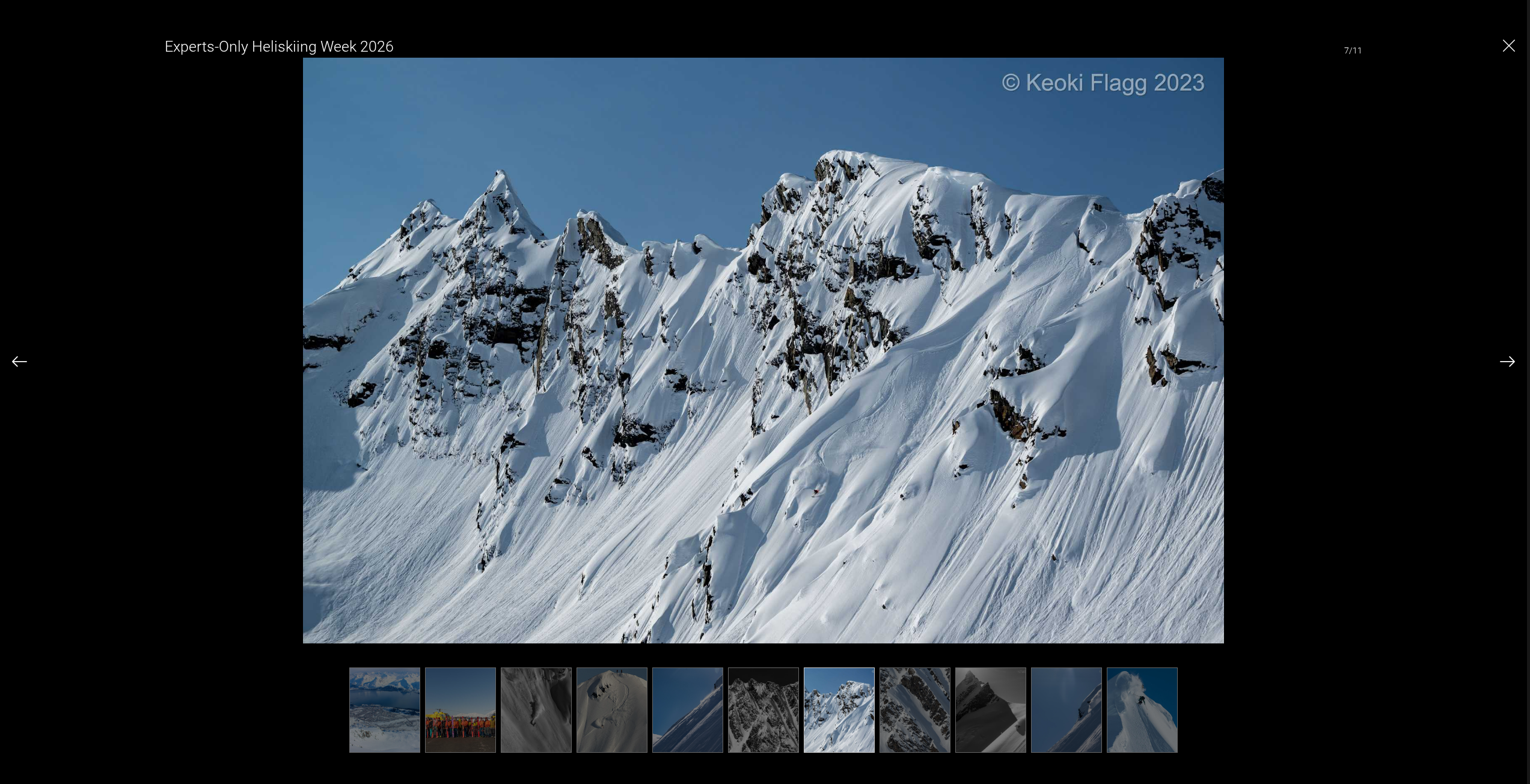
click at [935, 721] on img at bounding box center [915, 711] width 71 height 86
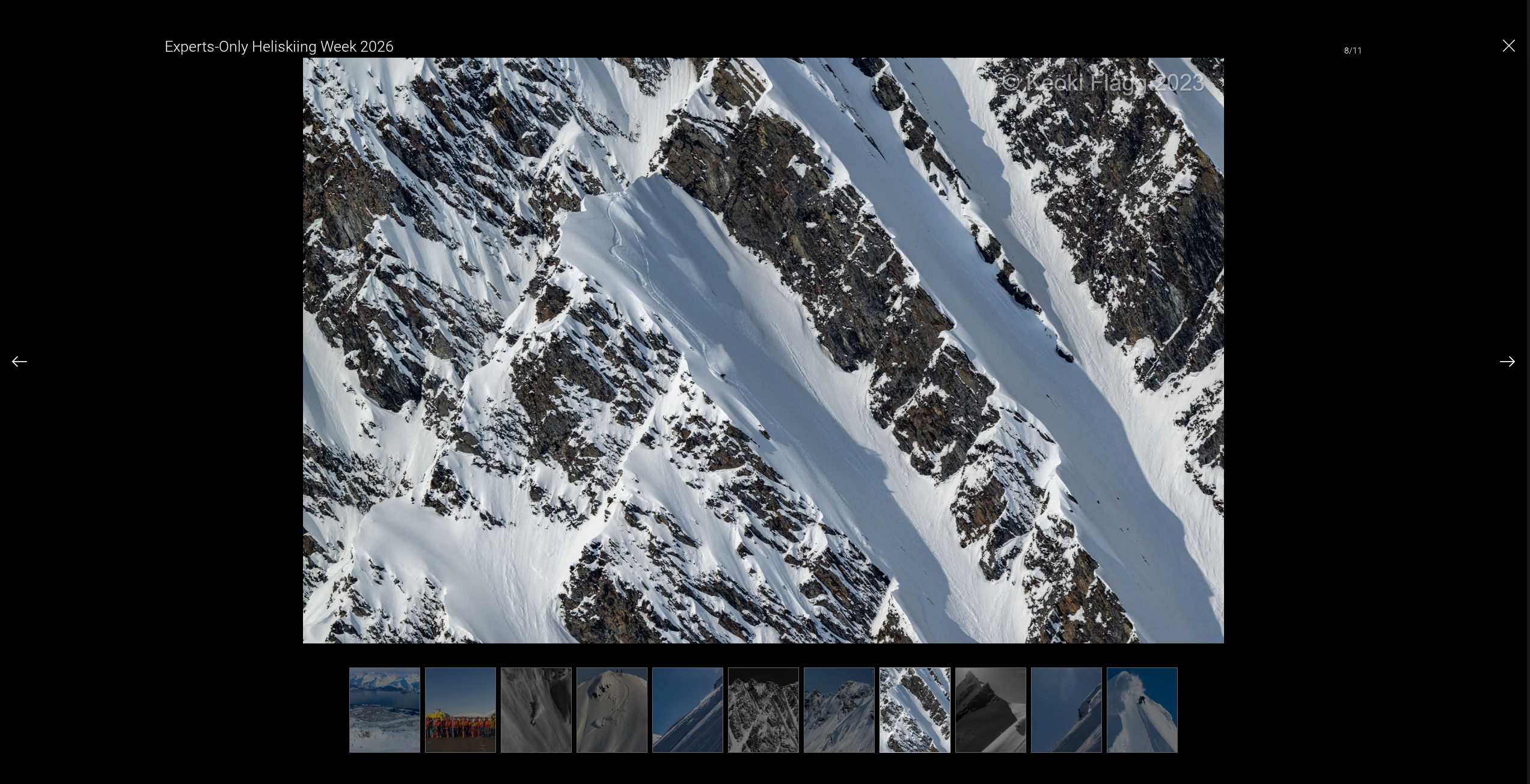
click at [994, 734] on img at bounding box center [990, 711] width 71 height 86
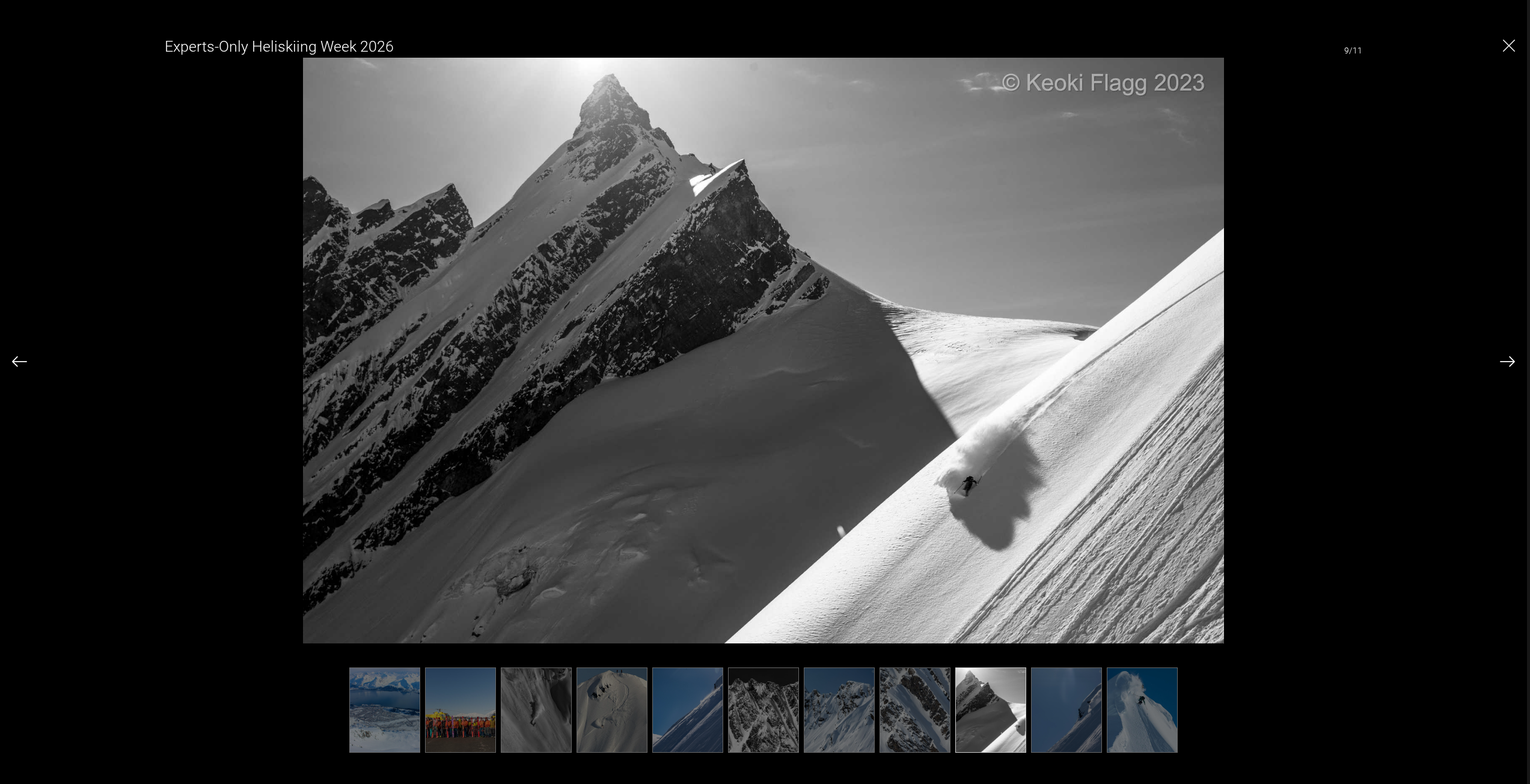
click at [1052, 721] on img at bounding box center [1067, 711] width 71 height 86
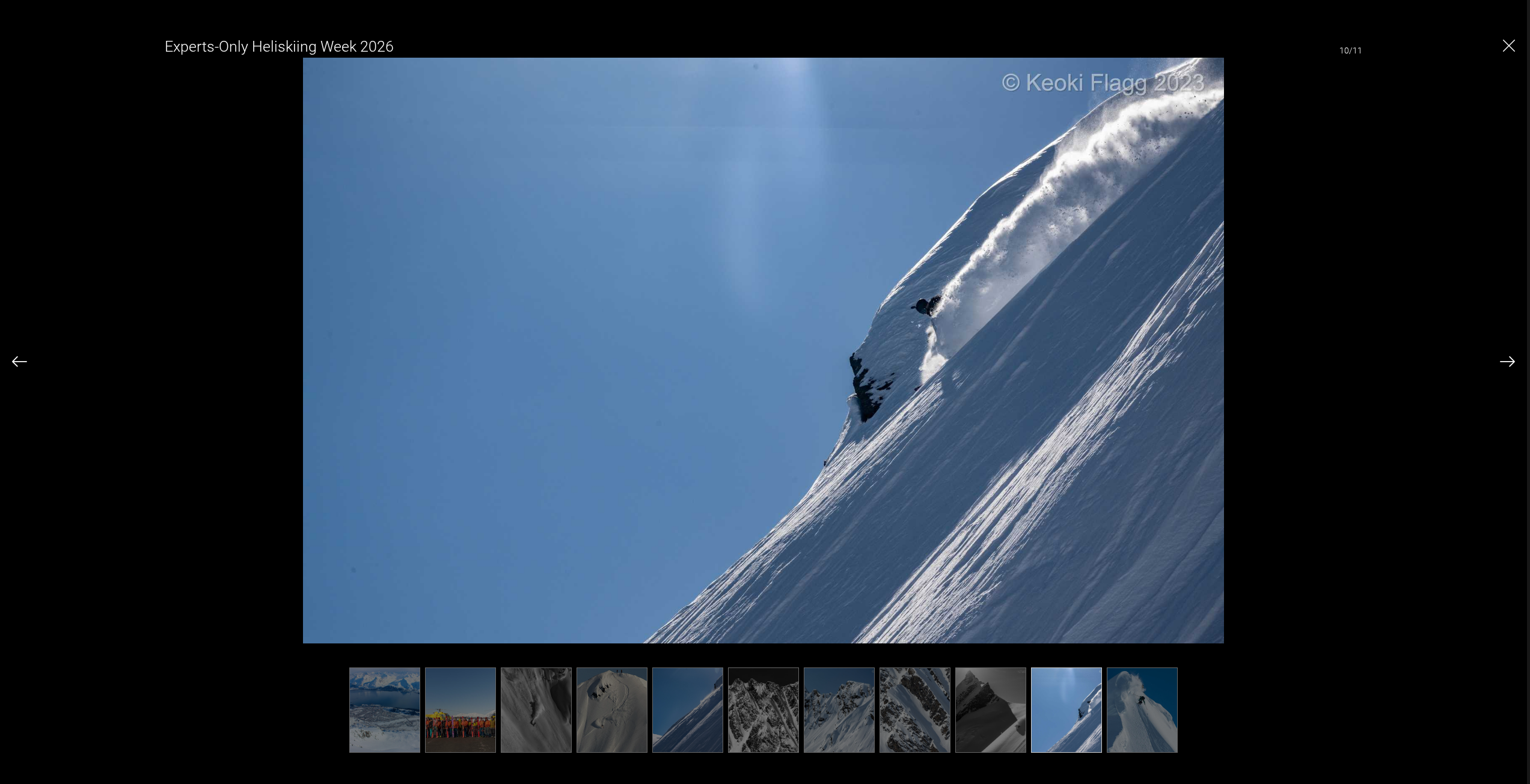
click at [1146, 722] on img at bounding box center [1142, 711] width 71 height 86
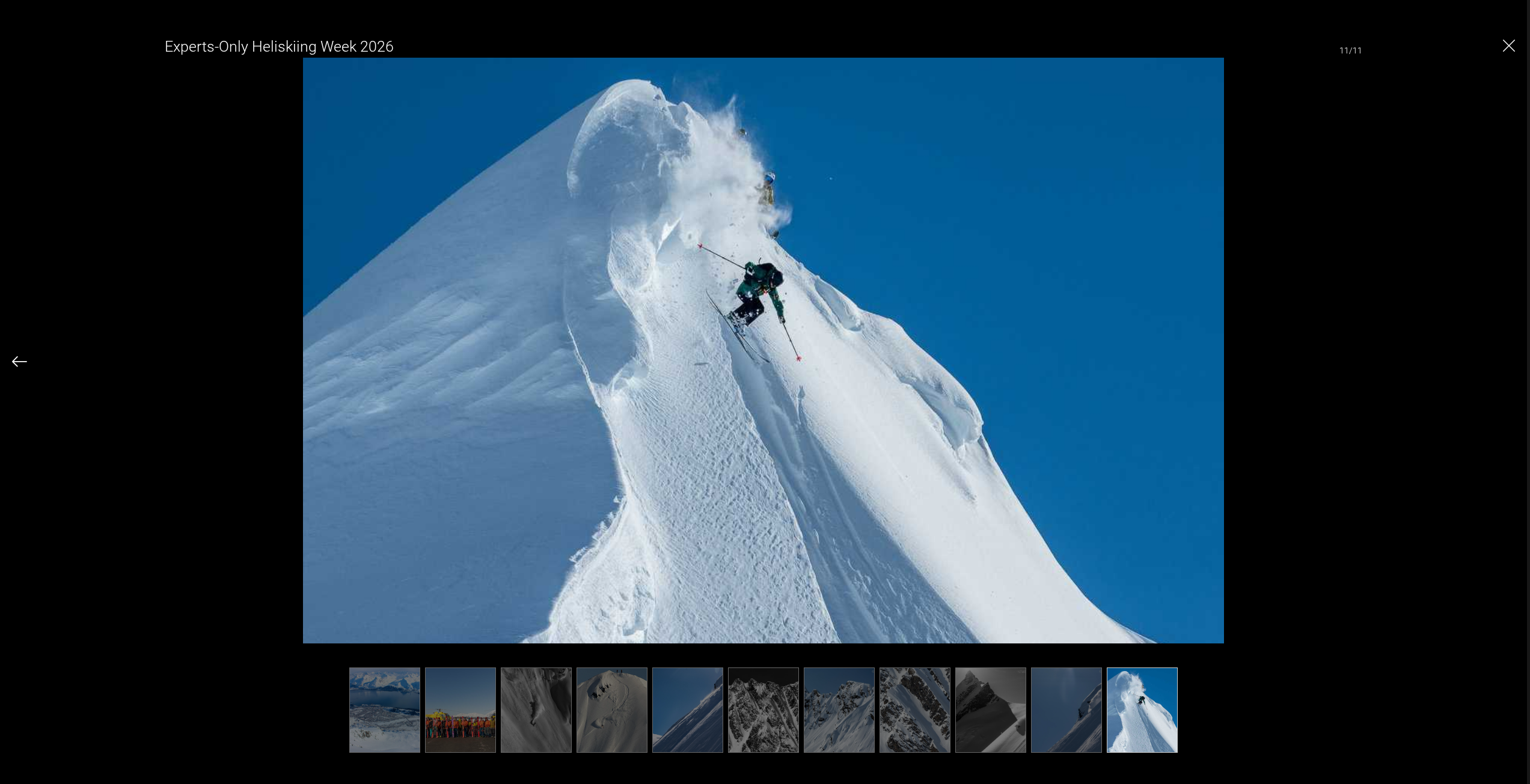
click at [1510, 45] on img "Close" at bounding box center [1509, 46] width 12 height 12
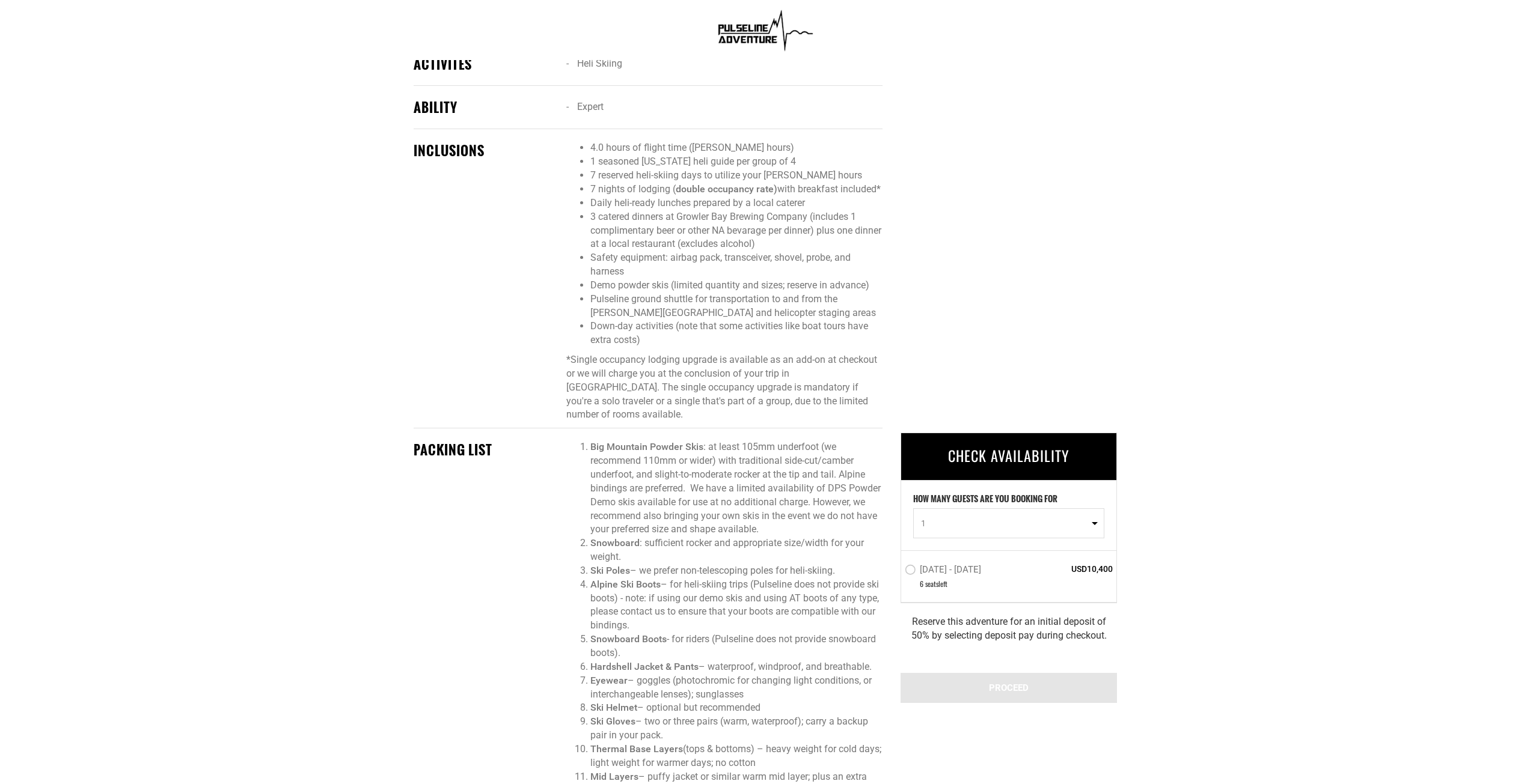
scroll to position [1082, 0]
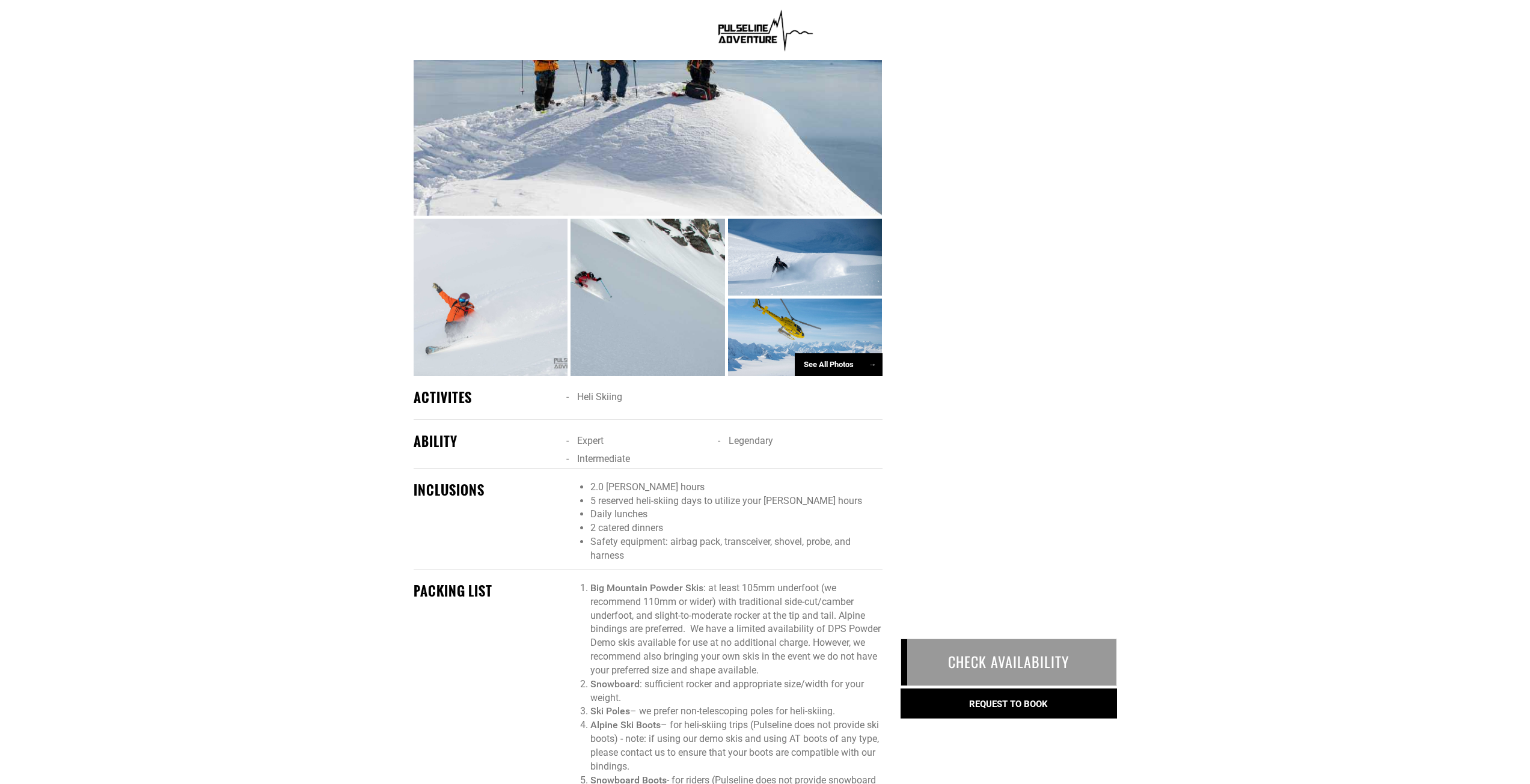
scroll to position [721, 0]
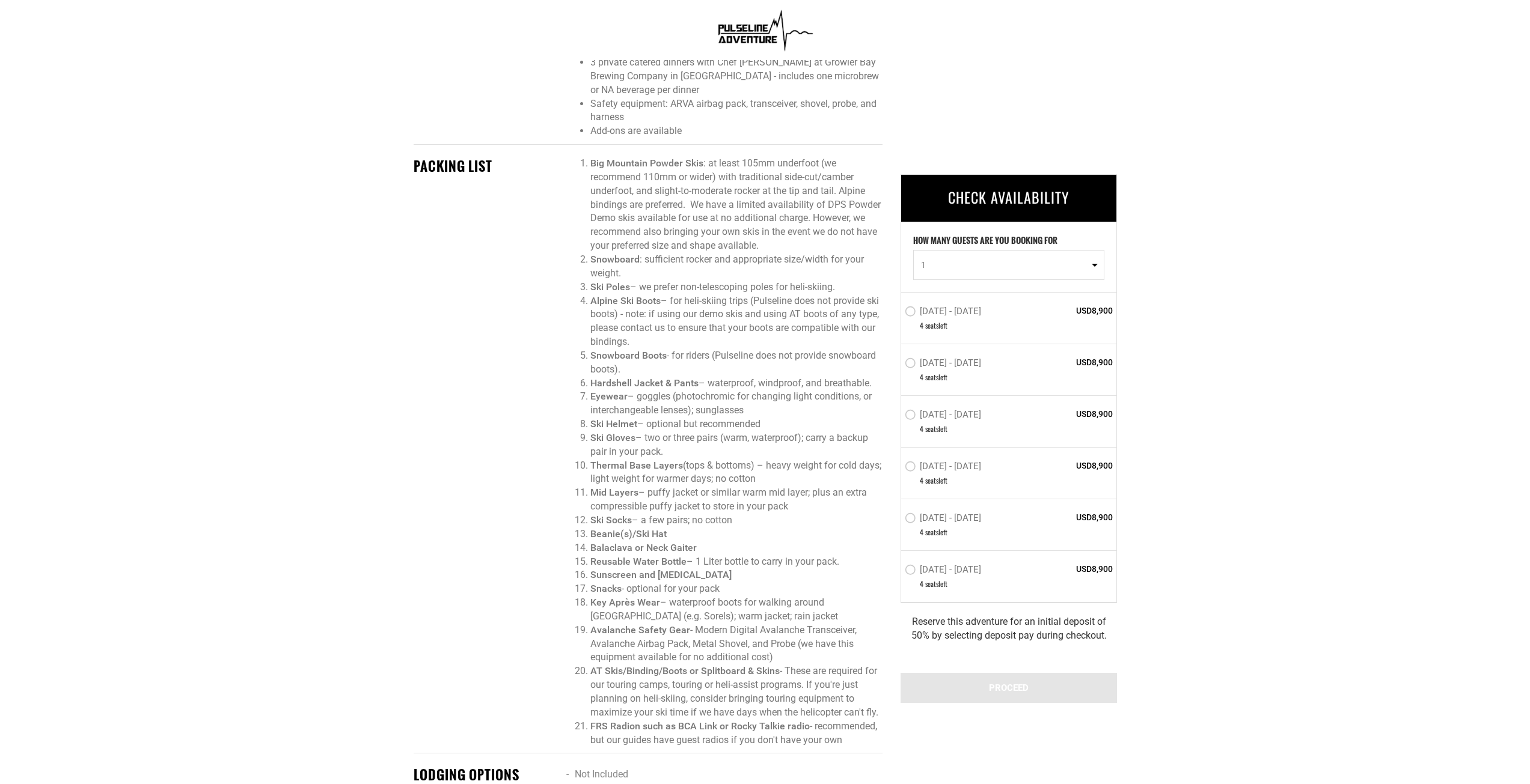
scroll to position [1142, 0]
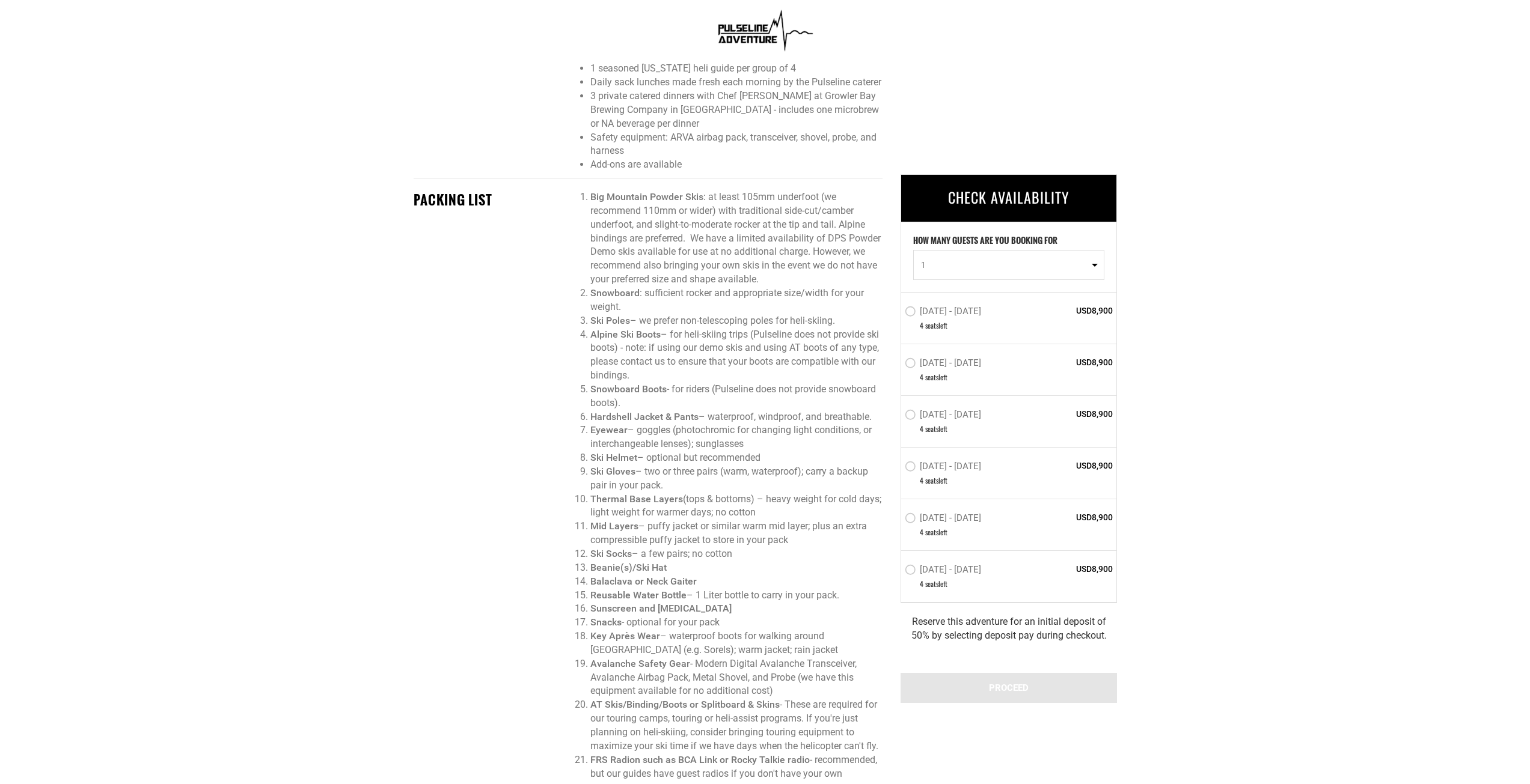
click at [961, 412] on label "Mar 28 - Apr 4, 2026" at bounding box center [944, 417] width 79 height 15
click at [896, 412] on input "Mar 28 - Apr 4, 2026" at bounding box center [896, 420] width 0 height 27
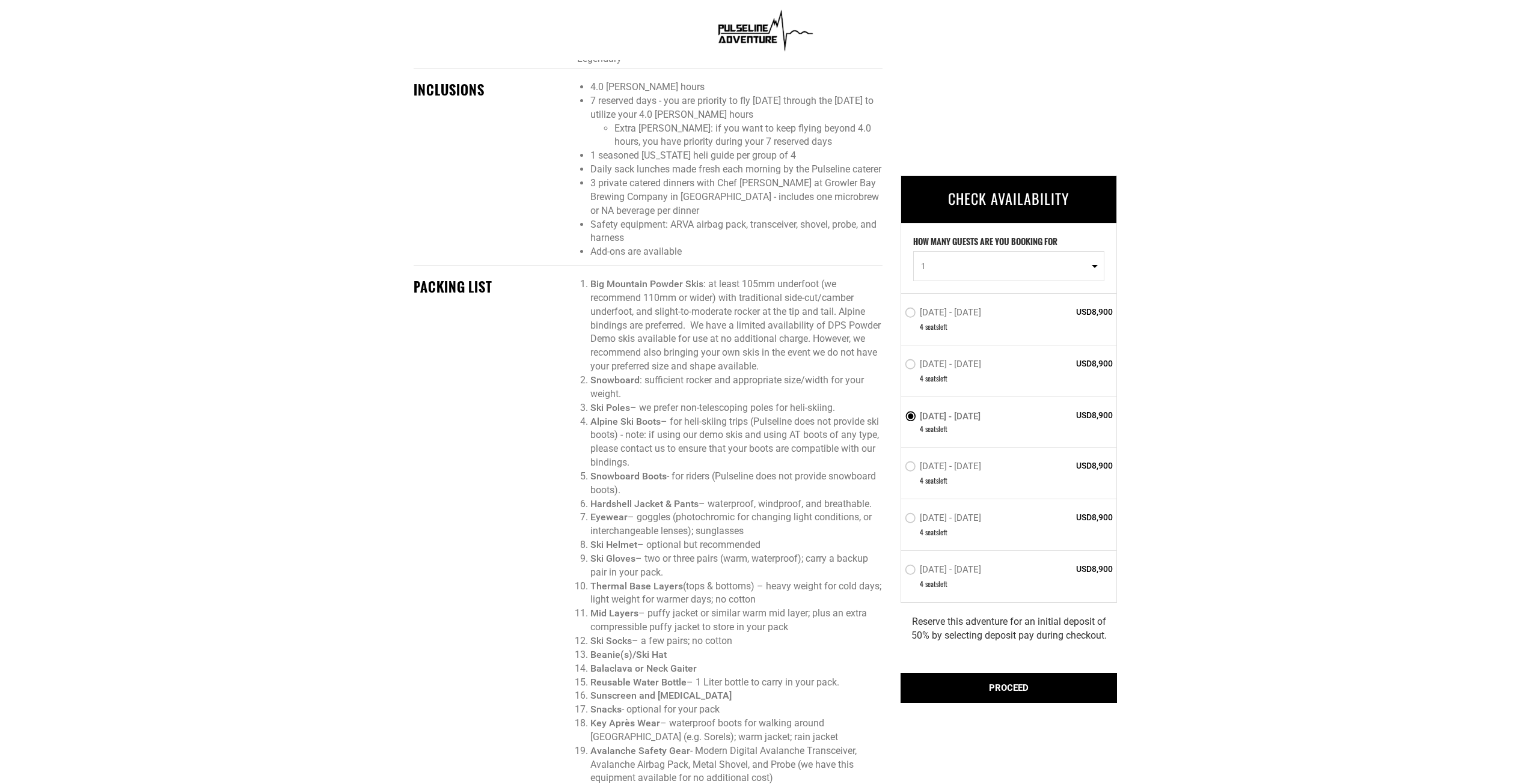
scroll to position [841, 0]
